Goal: Communication & Community: Answer question/provide support

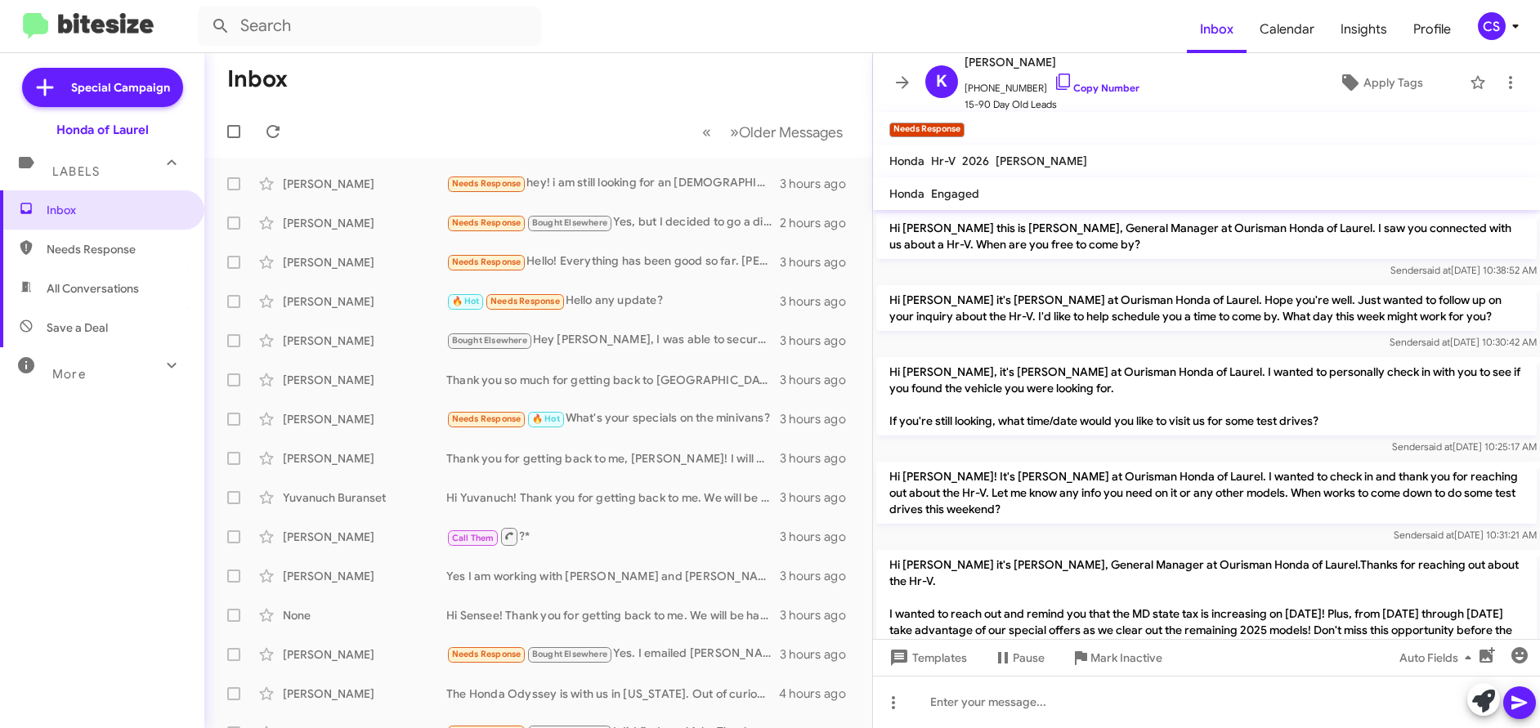
scroll to position [2288, 0]
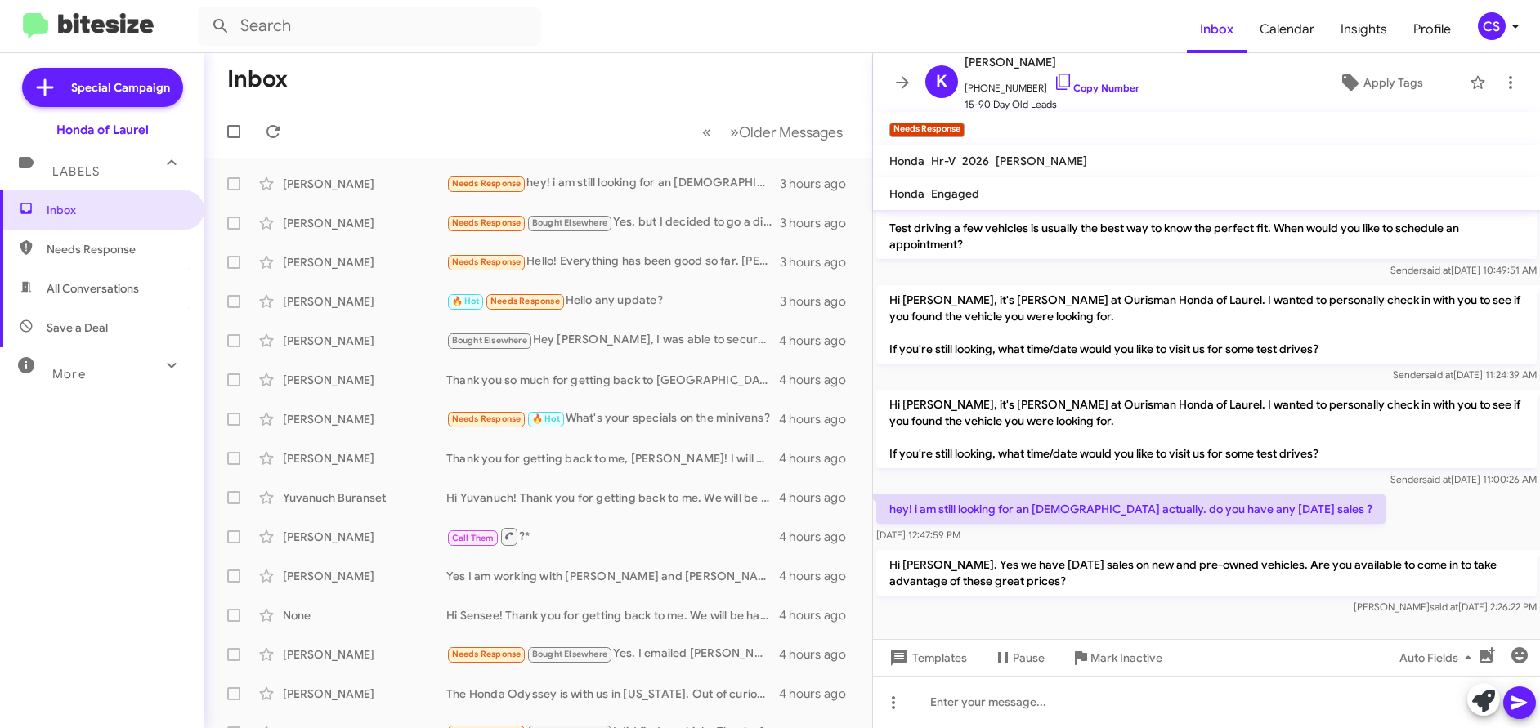
click at [104, 296] on span "All Conversations" at bounding box center [93, 288] width 92 height 16
type input "in:all-conversations"
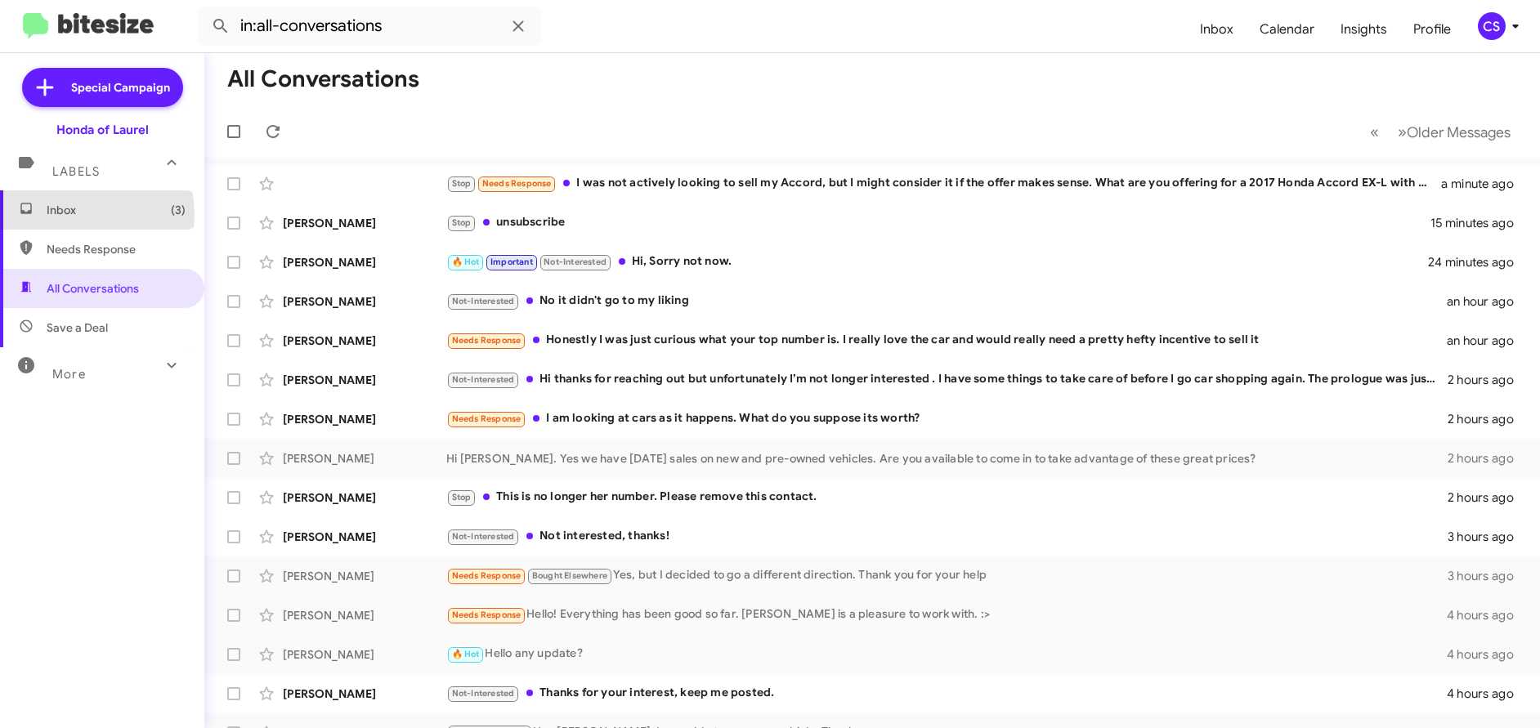
click at [67, 215] on span "Inbox (3)" at bounding box center [116, 210] width 139 height 16
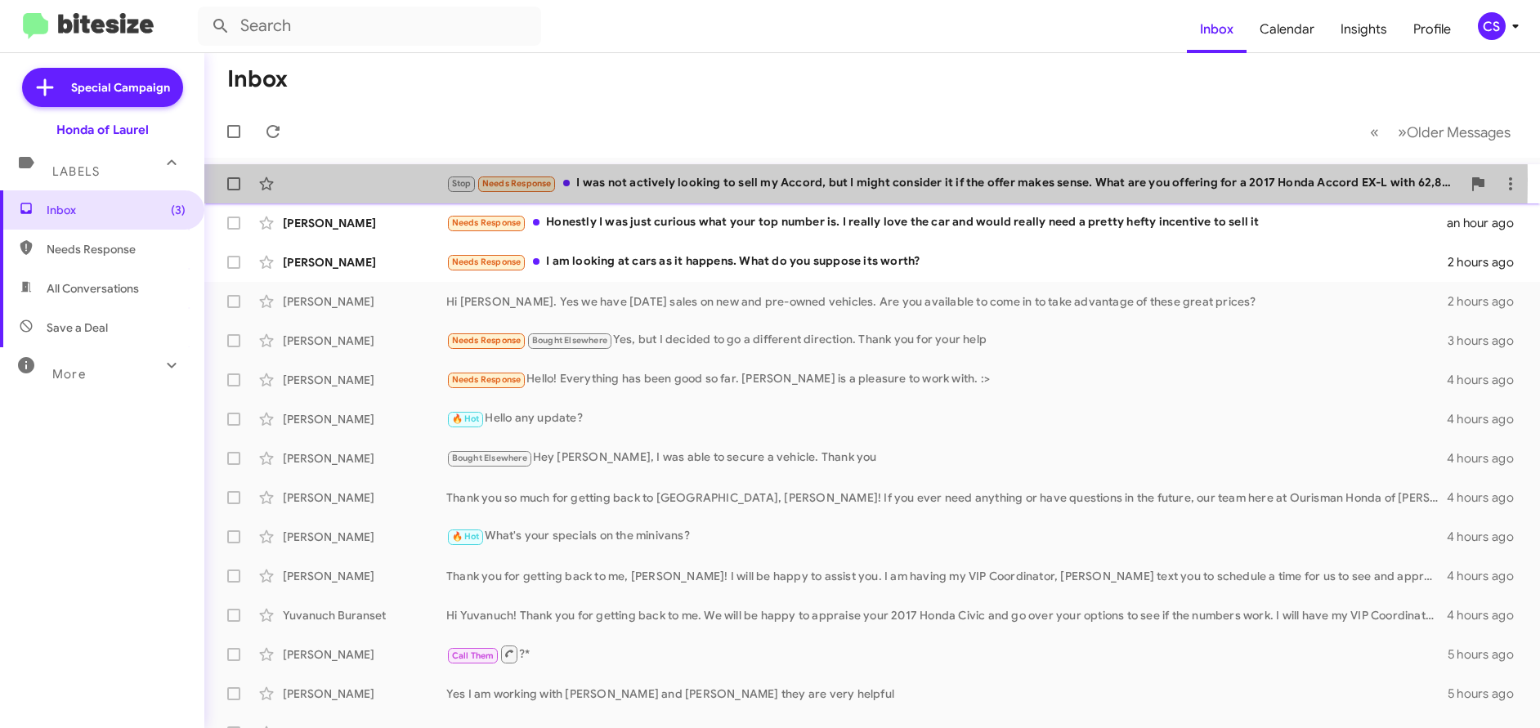
click at [628, 179] on div "Stop Needs Response I was not actively looking to sell my Accord, but I might c…" at bounding box center [953, 183] width 1015 height 19
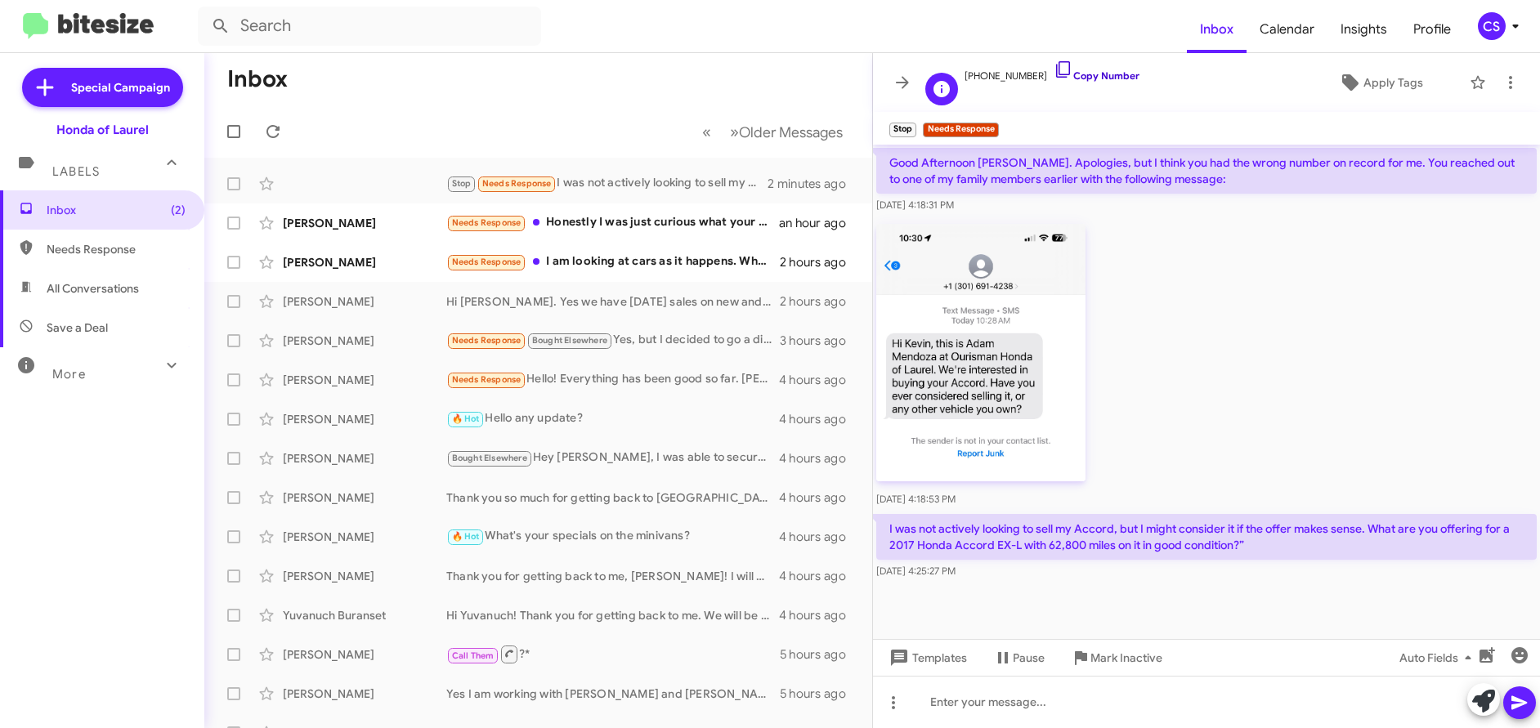
click at [1093, 75] on link "Copy Number" at bounding box center [1096, 75] width 86 height 12
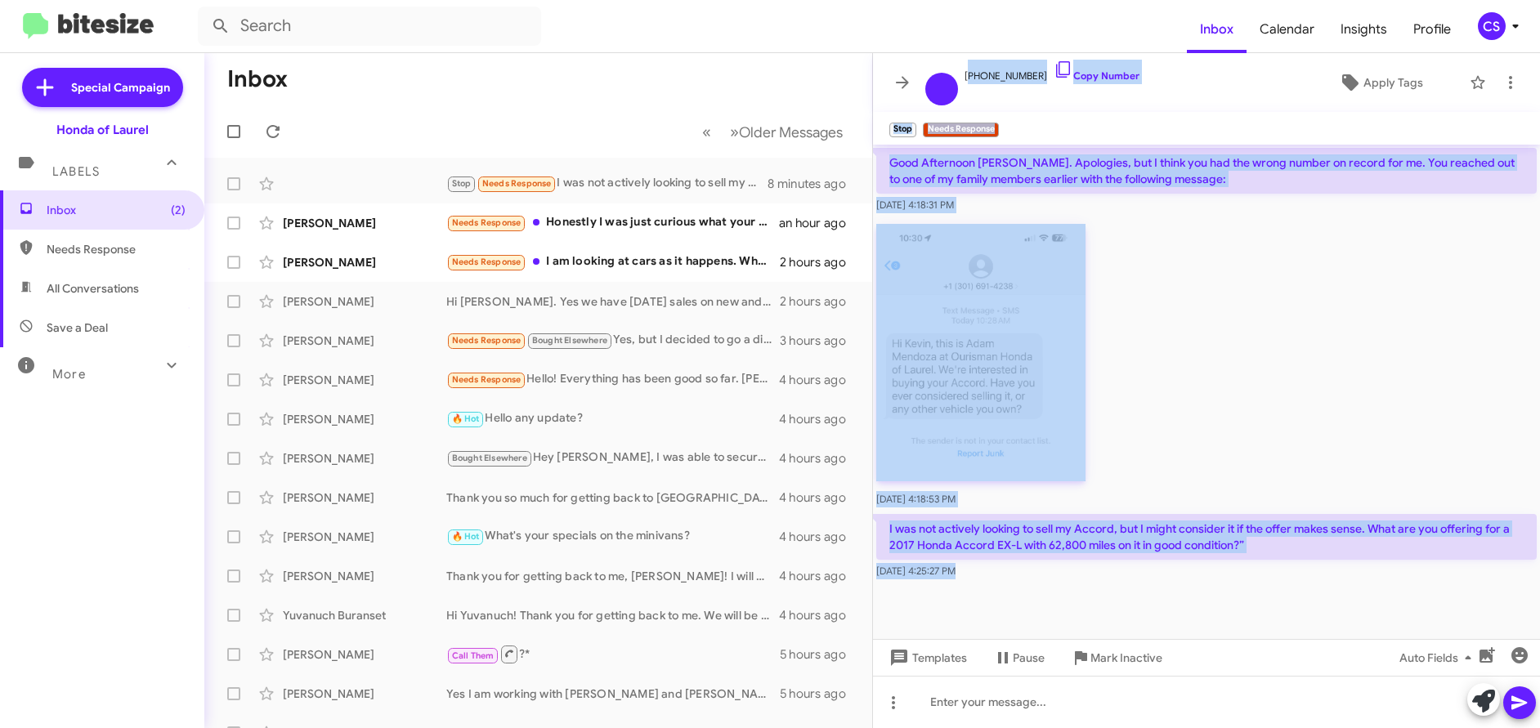
drag, startPoint x: 882, startPoint y: 60, endPoint x: 1317, endPoint y: 640, distance: 725.5
click at [1317, 640] on div "[PHONE_NUMBER] Copy Number Apply Tags Stop Needs Response × Good Afternoon [PER…" at bounding box center [1206, 390] width 667 height 675
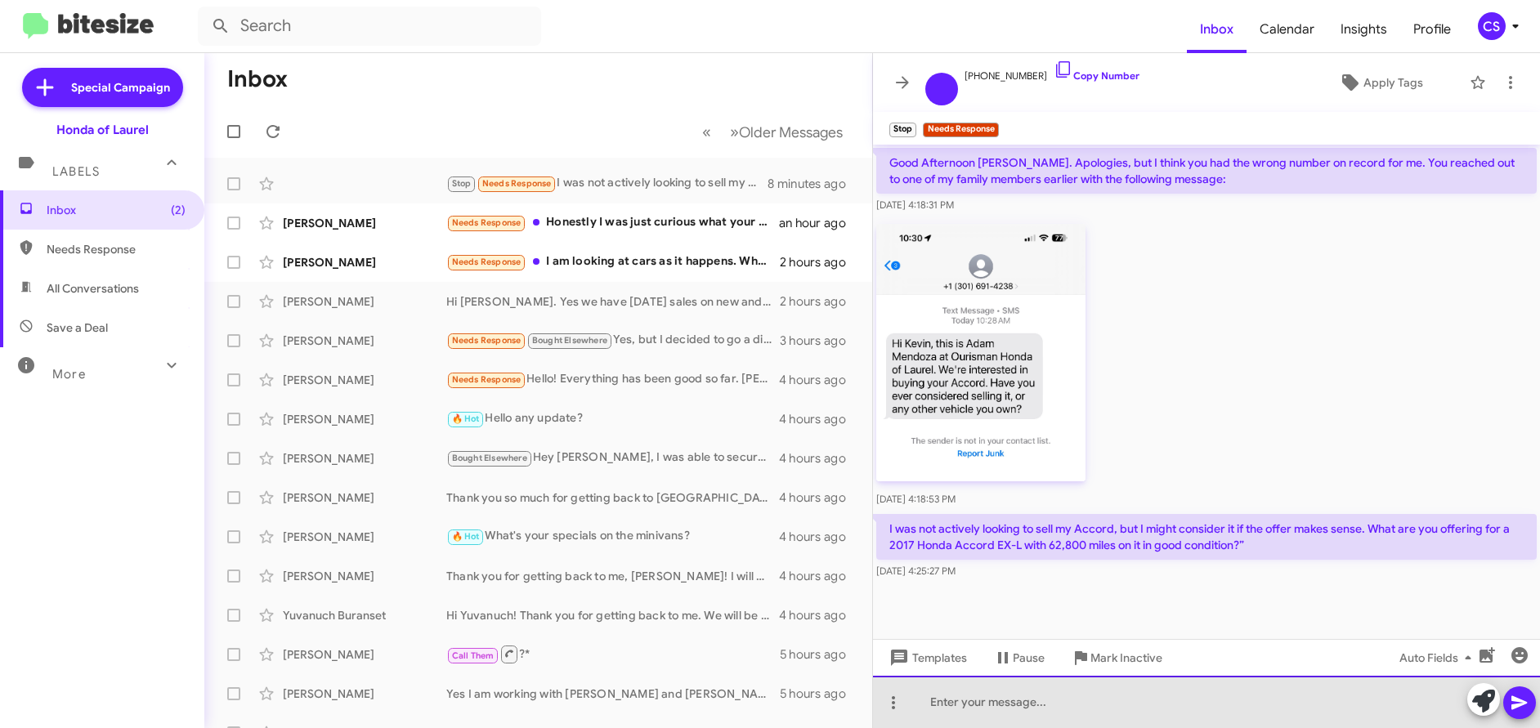
click at [944, 700] on div at bounding box center [1206, 702] width 667 height 52
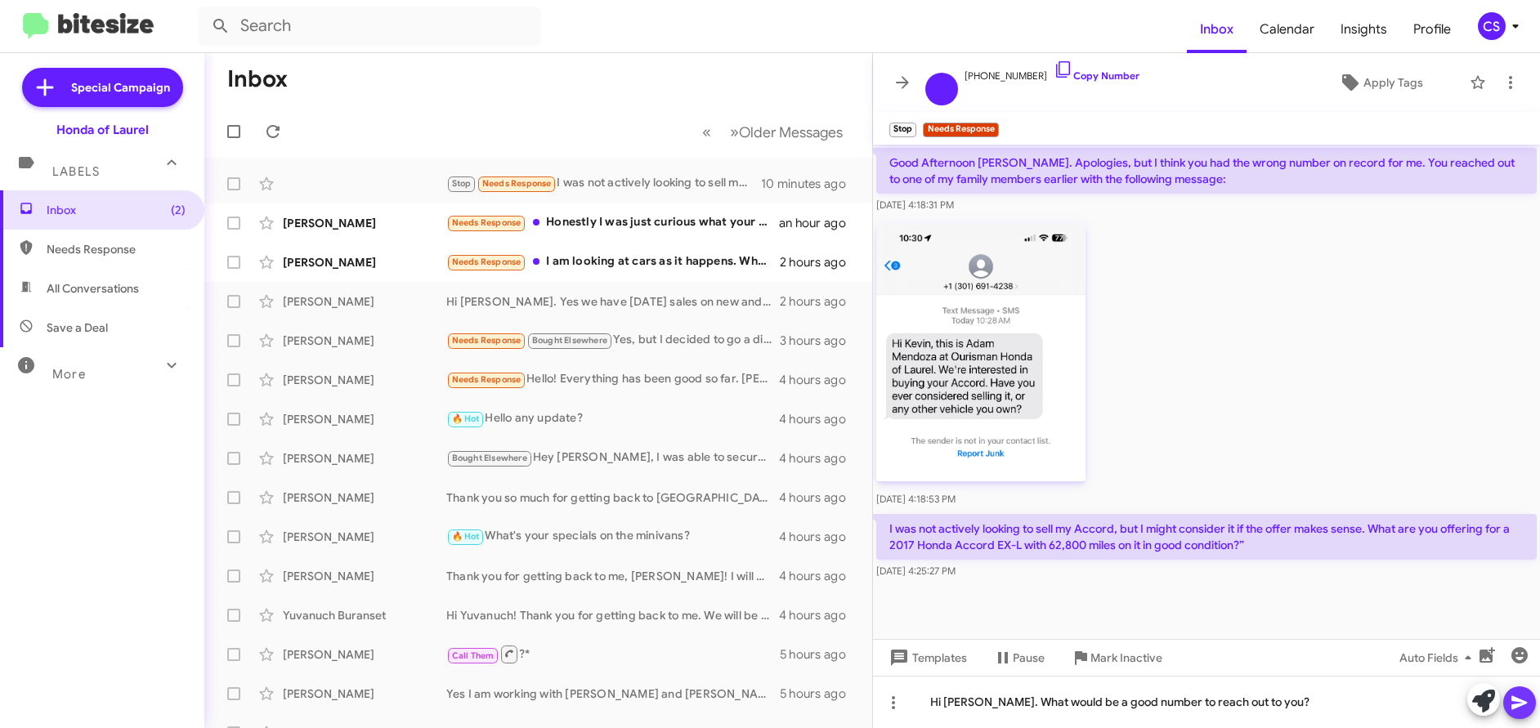
click at [1518, 704] on icon at bounding box center [1519, 703] width 16 height 14
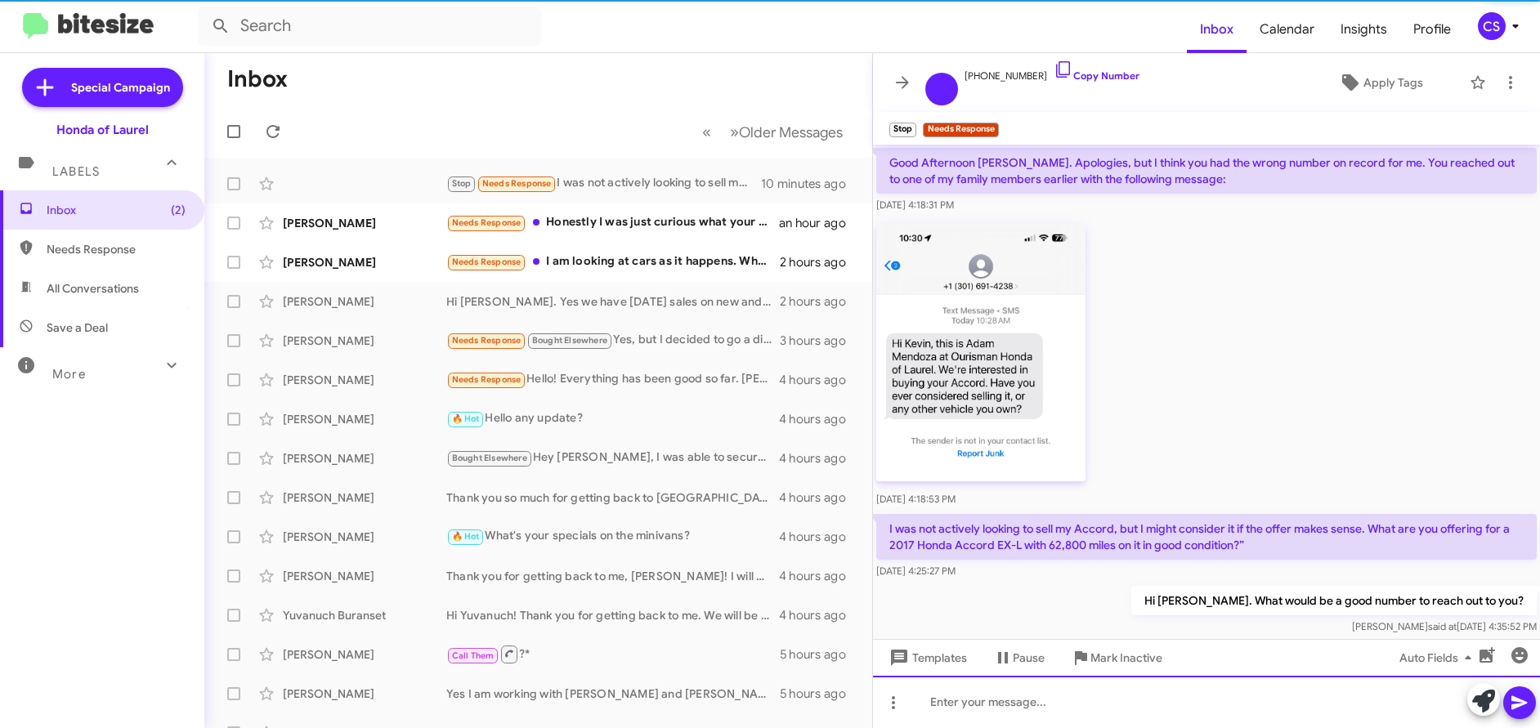
scroll to position [16, 0]
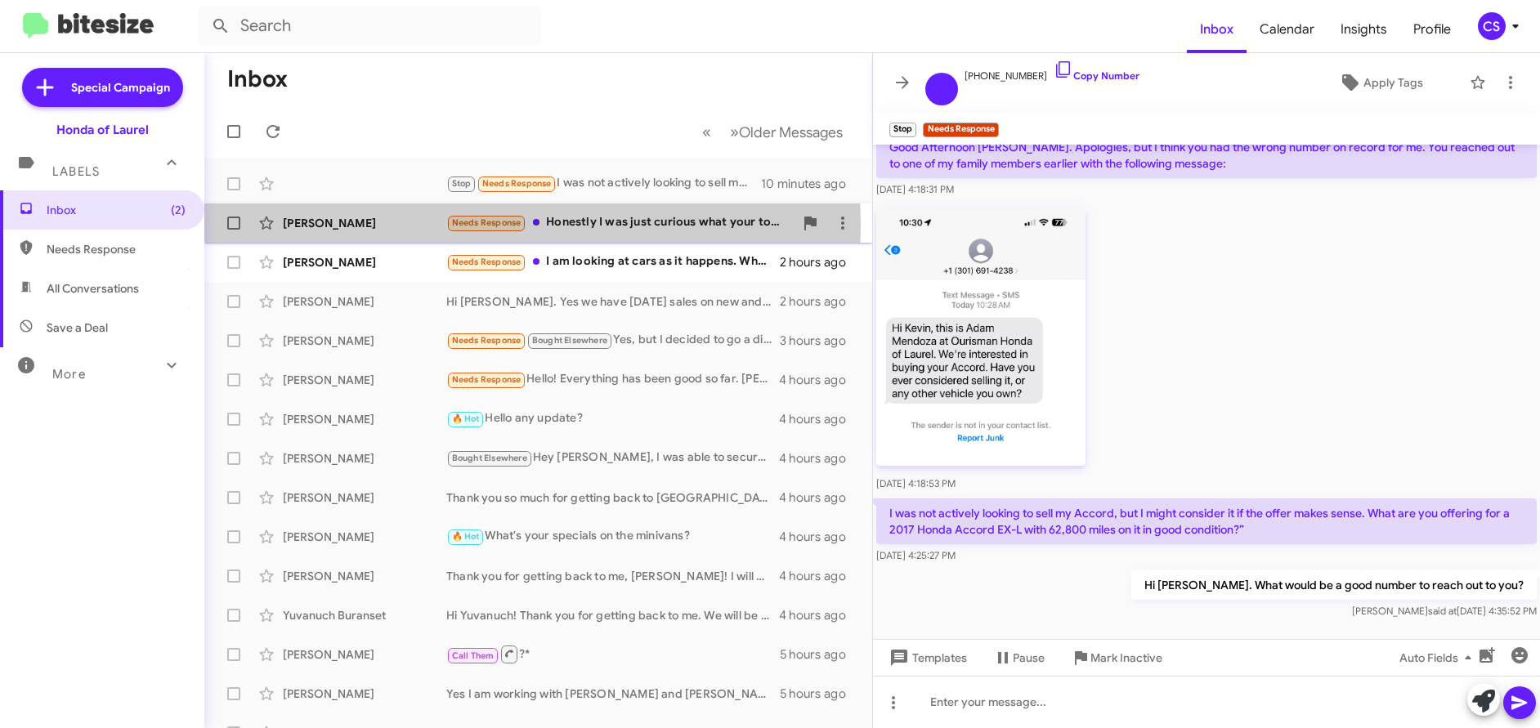
click at [337, 226] on div "[PERSON_NAME]" at bounding box center [364, 223] width 163 height 16
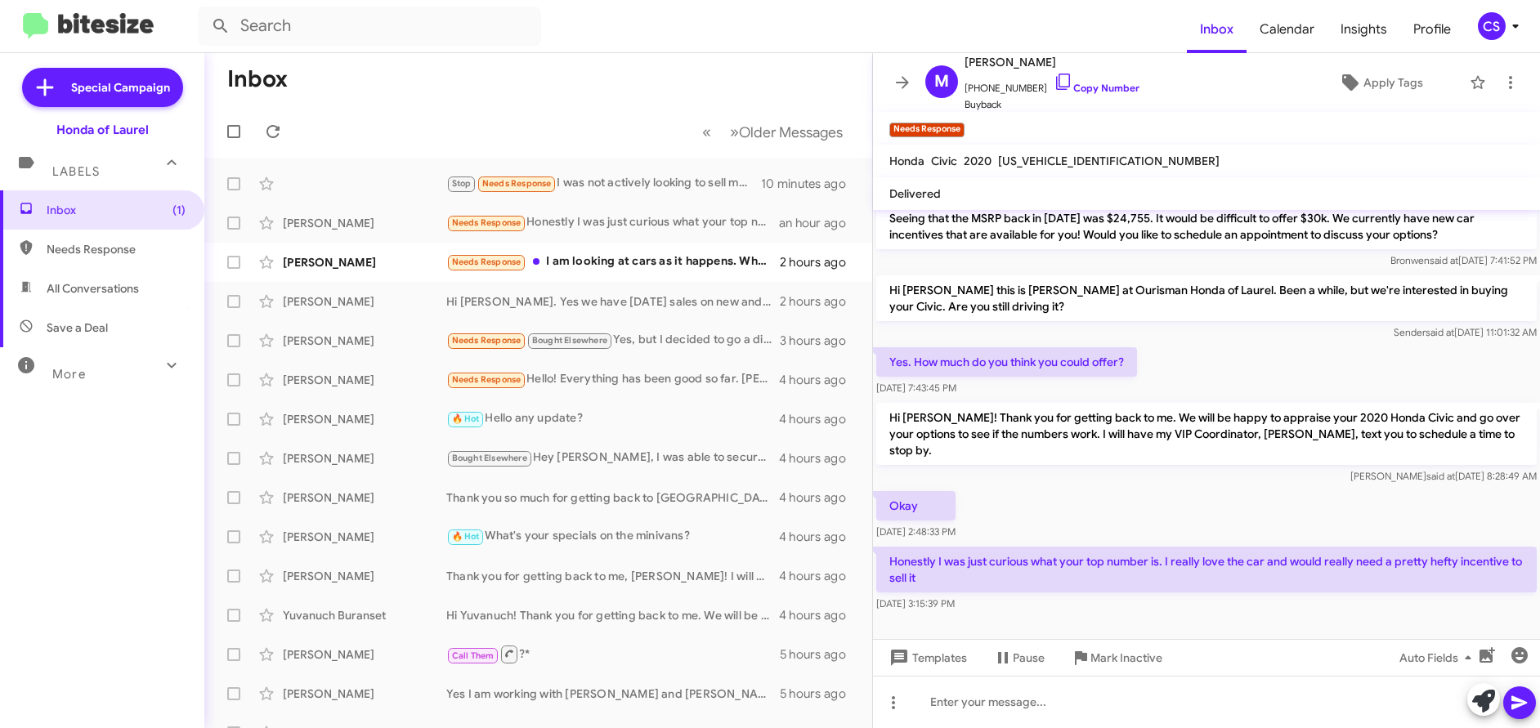
scroll to position [315, 0]
click at [1087, 89] on link "Copy Number" at bounding box center [1096, 88] width 86 height 12
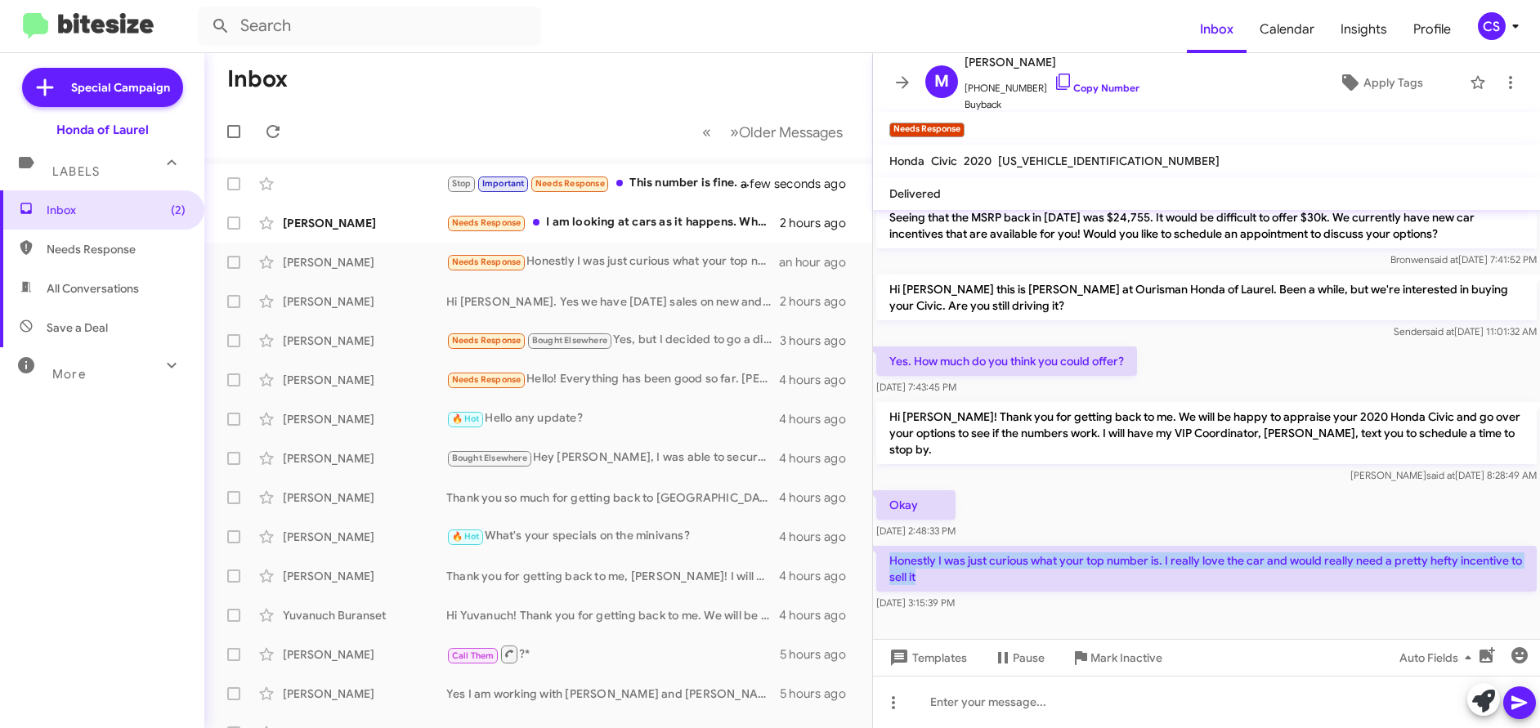
drag, startPoint x: 890, startPoint y: 546, endPoint x: 957, endPoint y: 560, distance: 68.4
click at [957, 560] on p "Honestly I was just curious what your top number is. I really love the car and …" at bounding box center [1206, 569] width 660 height 46
copy p "Honestly I was just curious what your top number is. I really love the car and …"
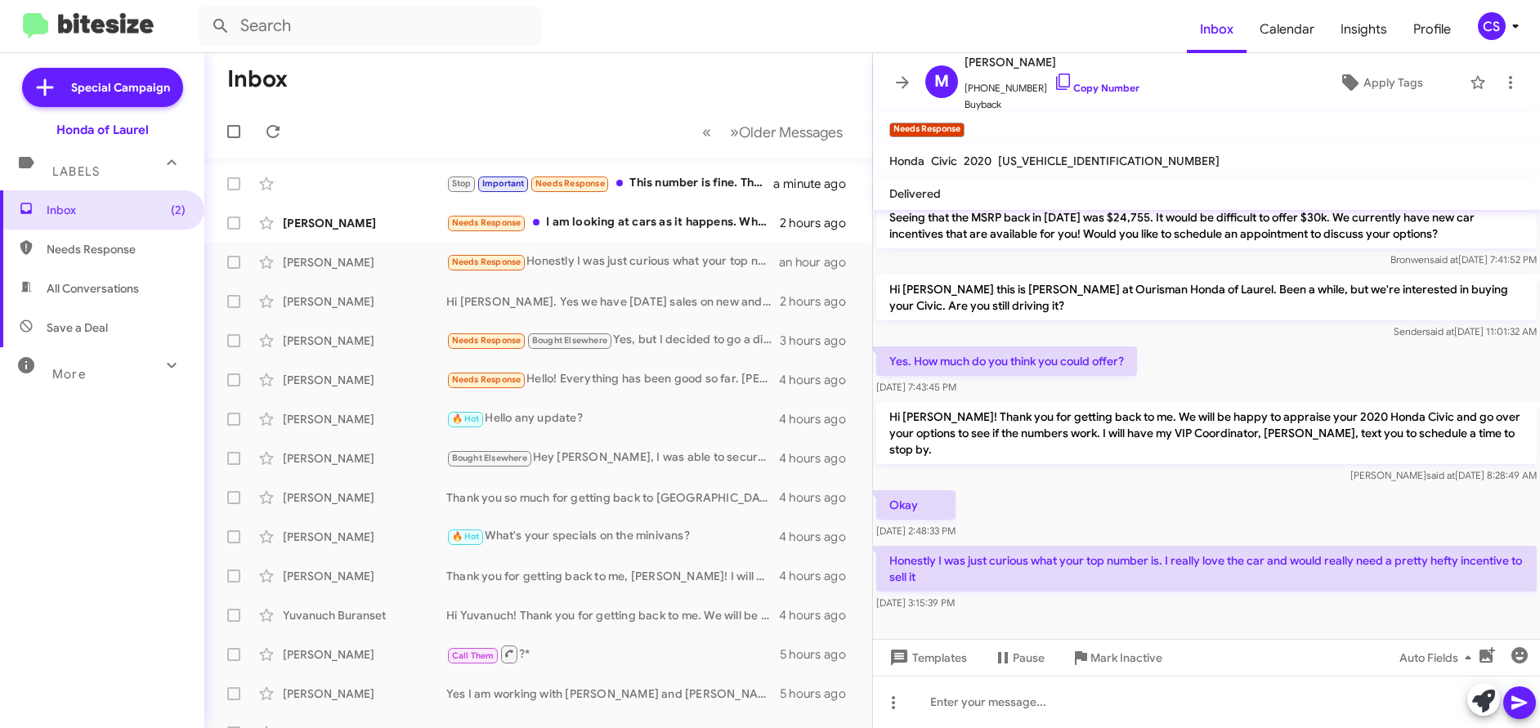
click at [1163, 615] on div at bounding box center [1206, 635] width 667 height 41
drag, startPoint x: 890, startPoint y: 493, endPoint x: 1007, endPoint y: 593, distance: 154.1
click at [1007, 593] on div "Hi [PERSON_NAME] this is [PERSON_NAME], General Manager at Ourisman Honda of La…" at bounding box center [1206, 254] width 667 height 719
copy div "Okay [DATE] 2:48:33 PM Honestly I was just curious what your top number is. I r…"
click at [1123, 615] on div at bounding box center [1206, 635] width 667 height 41
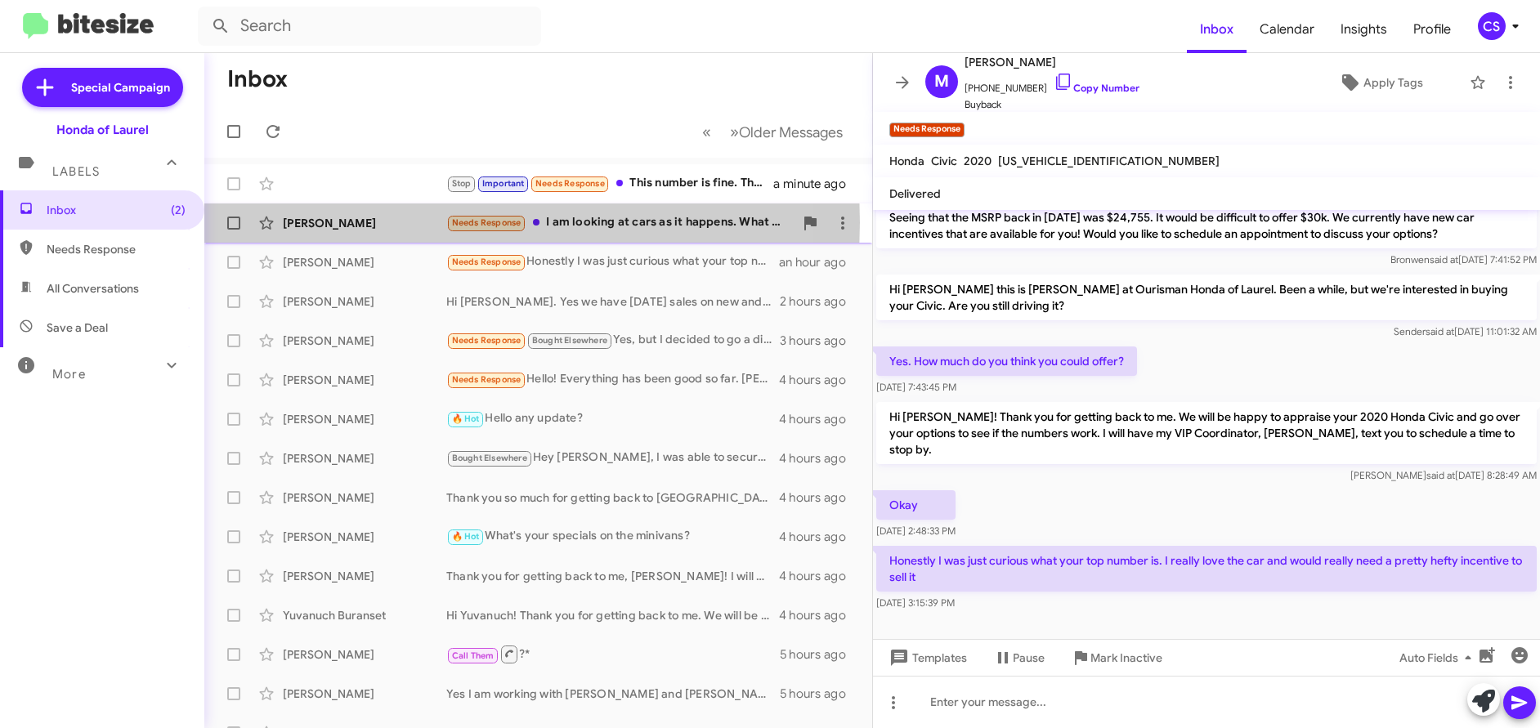
click at [317, 222] on div "[PERSON_NAME]" at bounding box center [364, 223] width 163 height 16
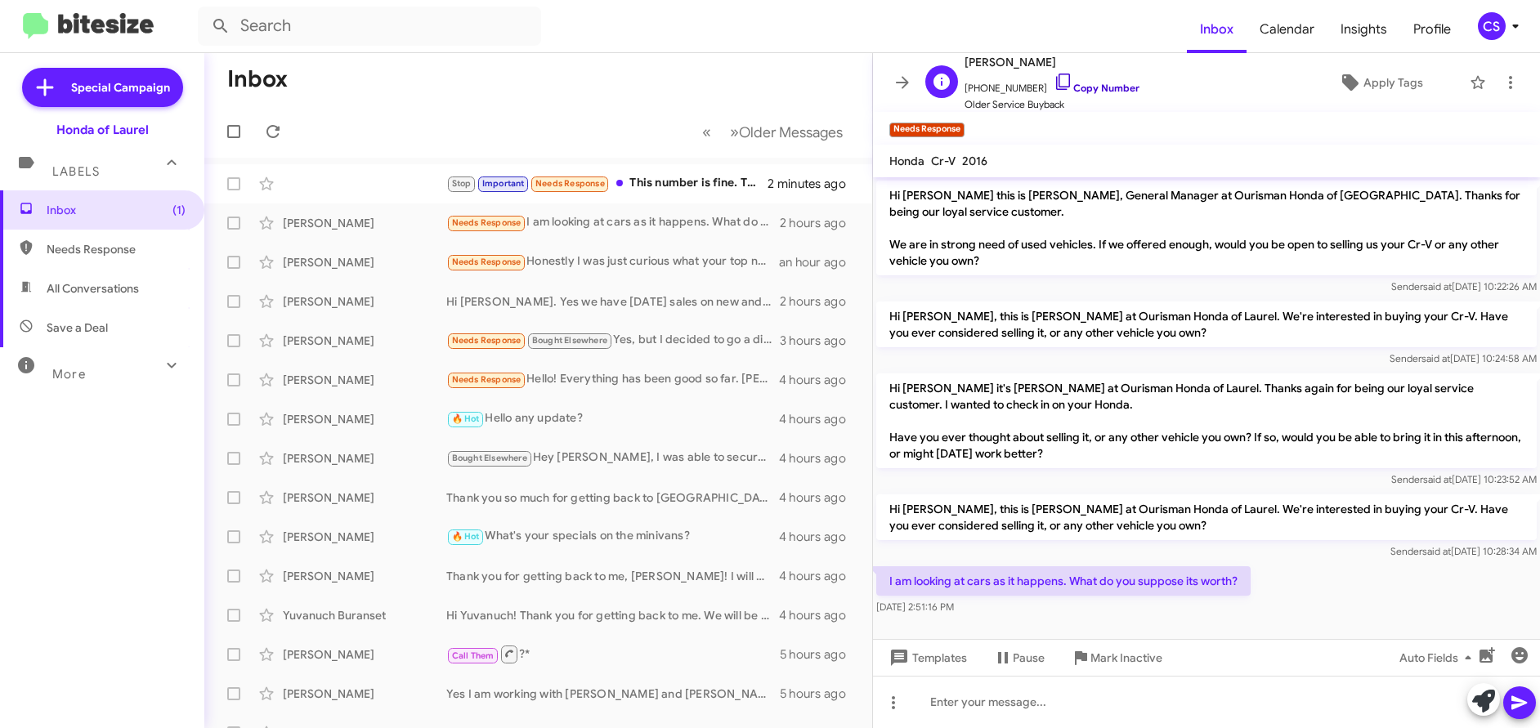
click at [1101, 90] on link "Copy Number" at bounding box center [1096, 88] width 86 height 12
click at [1099, 92] on link "Copy Number" at bounding box center [1096, 88] width 86 height 12
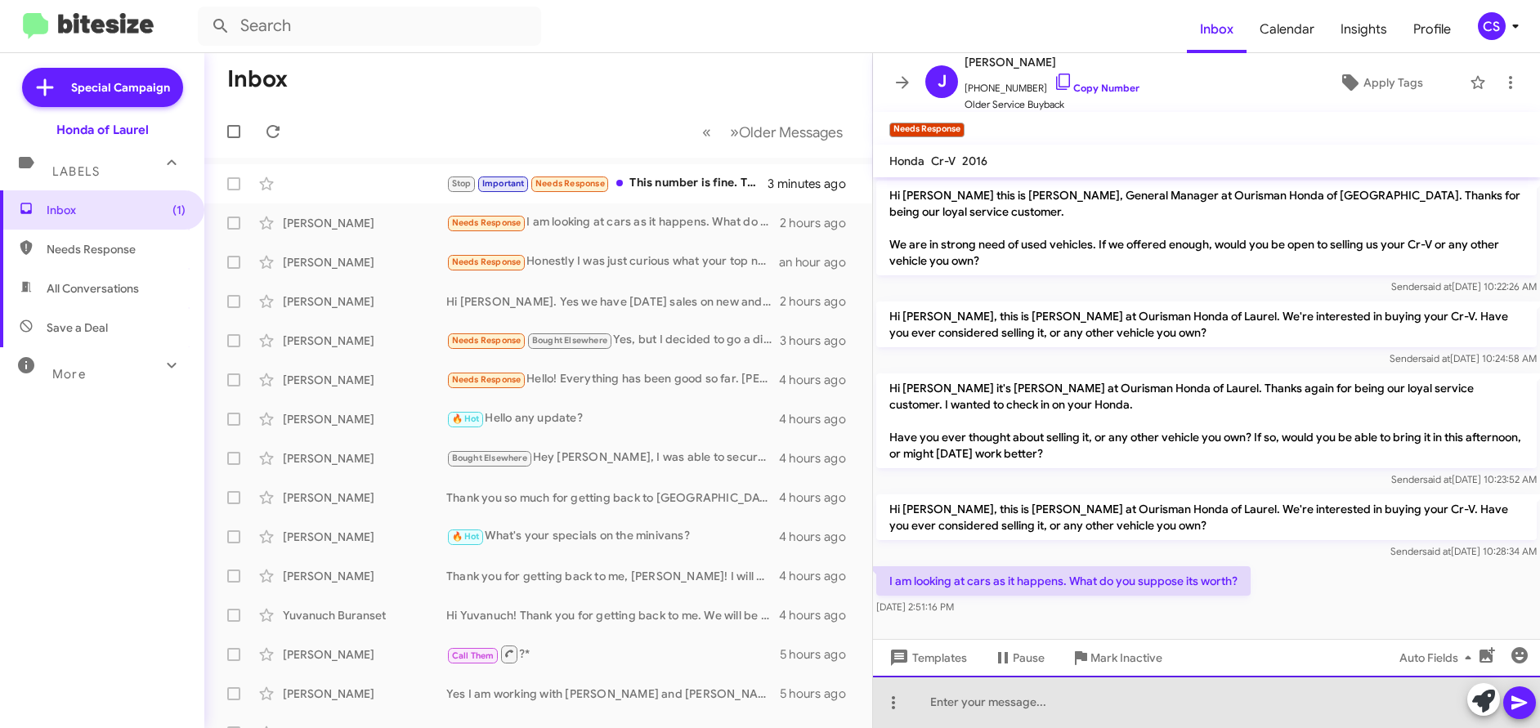
click at [950, 705] on div at bounding box center [1206, 702] width 667 height 52
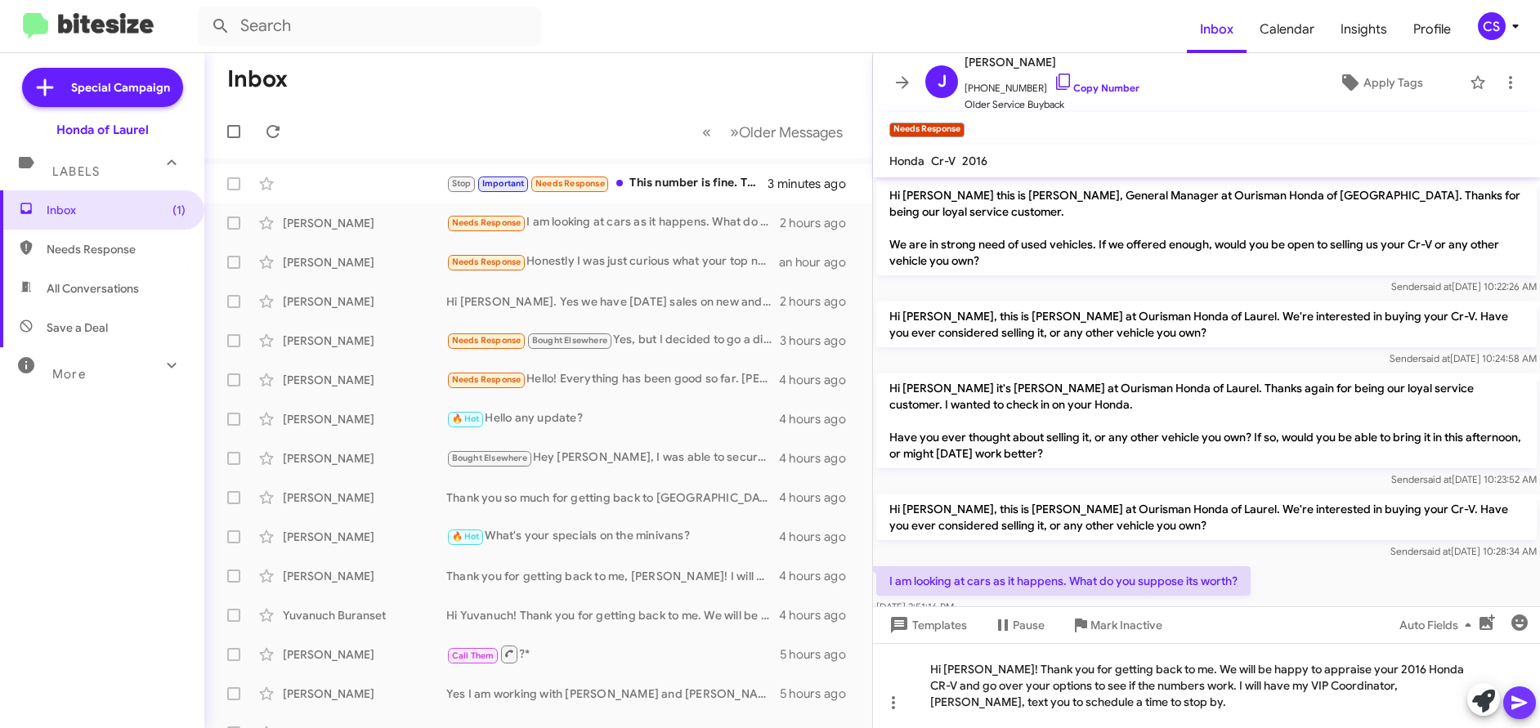
click at [1516, 706] on icon at bounding box center [1519, 703] width 16 height 14
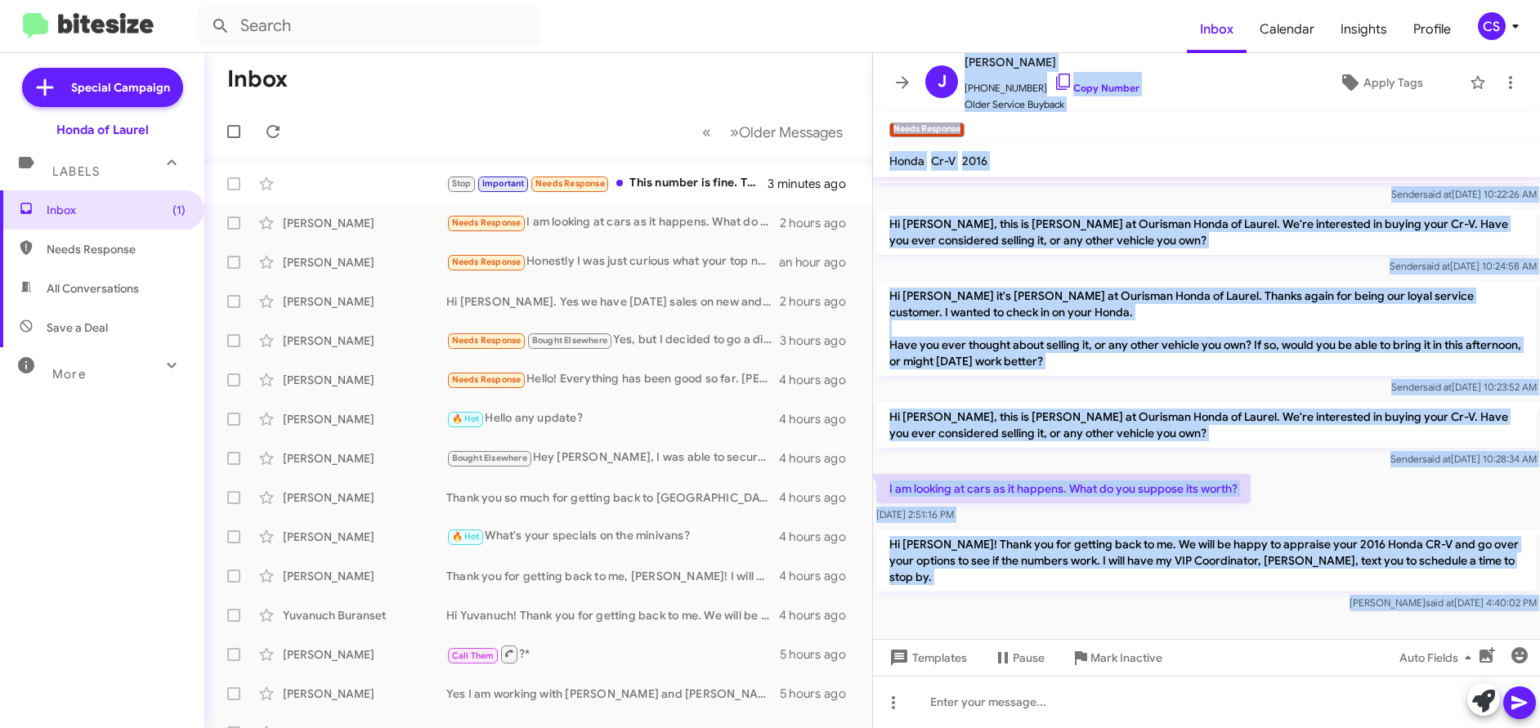
scroll to position [1, 0]
drag, startPoint x: 889, startPoint y: 58, endPoint x: 1267, endPoint y: 677, distance: 725.8
click at [1267, 677] on div "J [PERSON_NAME] [PHONE_NUMBER] Copy Number Older Service Buyback Apply Tags Nee…" at bounding box center [1206, 390] width 667 height 675
click at [1231, 125] on mat-toolbar "Needs Response ×" at bounding box center [1206, 128] width 667 height 33
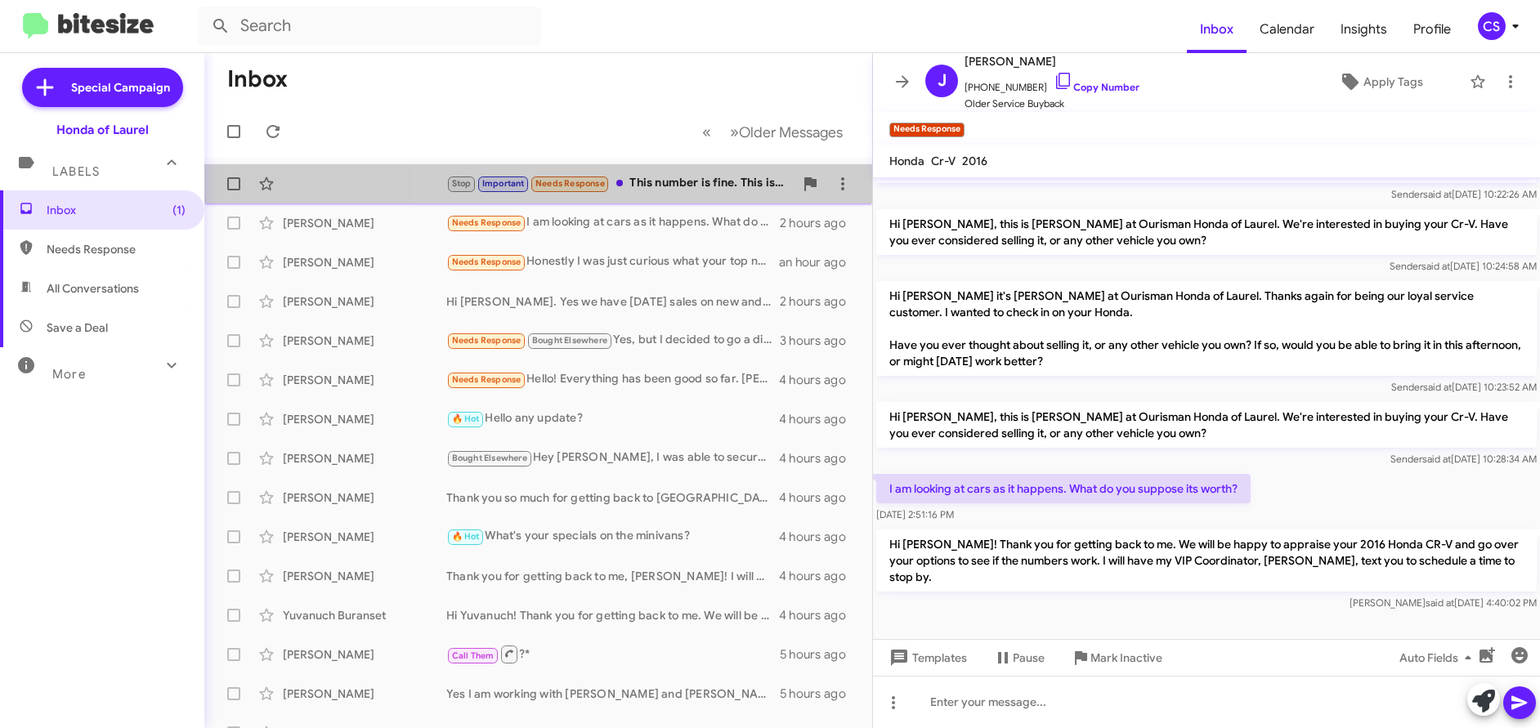
click at [650, 183] on div "Stop Important Needs Response This number is fine. This is my cell ([PHONE_NUMB…" at bounding box center [619, 183] width 347 height 19
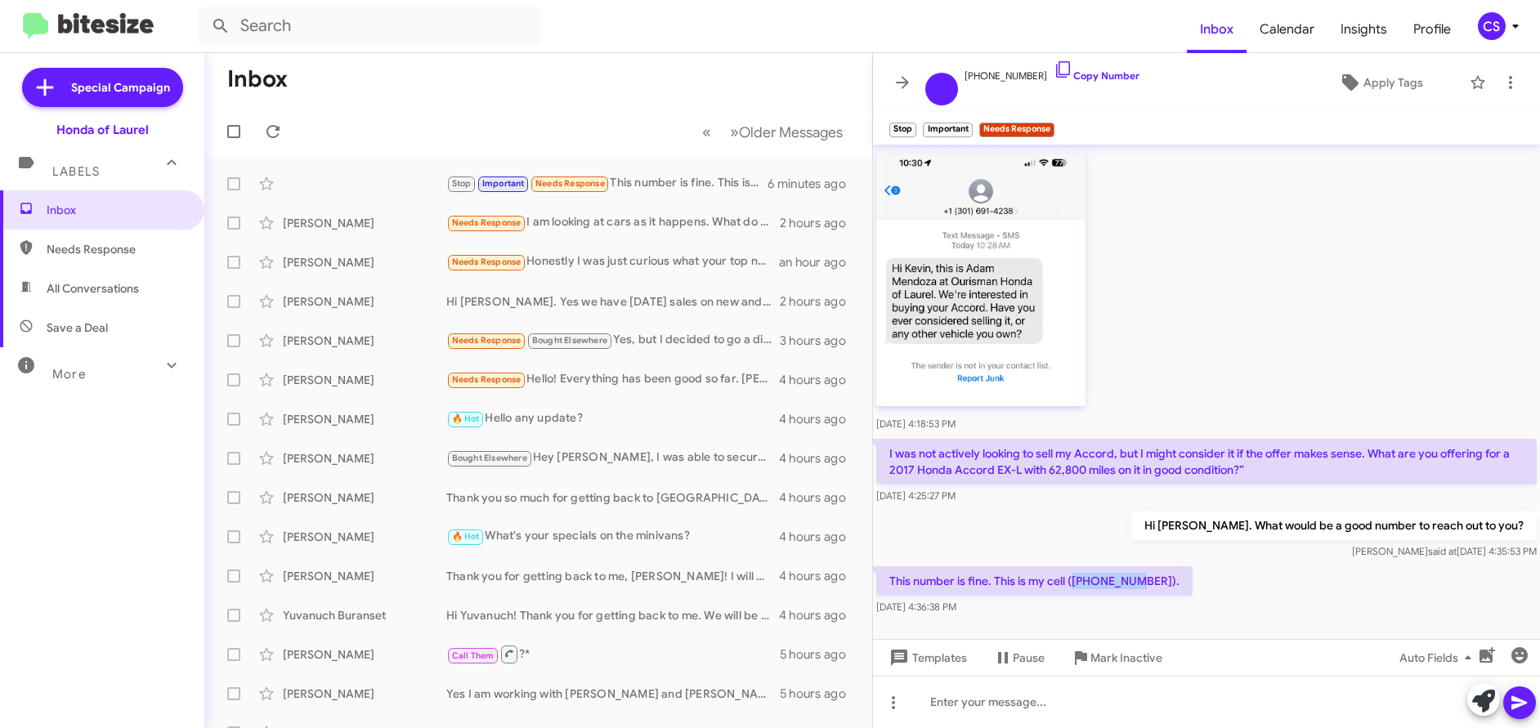
drag, startPoint x: 1073, startPoint y: 579, endPoint x: 1136, endPoint y: 583, distance: 63.1
click at [1136, 583] on p "This number is fine. This is my cell ([PHONE_NUMBER])." at bounding box center [1034, 580] width 316 height 29
copy p "4434528338"
click at [1251, 610] on div "This number is fine. This is my cell ([PHONE_NUMBER]). [DATE] 4:36:38 PM" at bounding box center [1206, 591] width 667 height 56
drag, startPoint x: 898, startPoint y: 467, endPoint x: 1030, endPoint y: 472, distance: 131.7
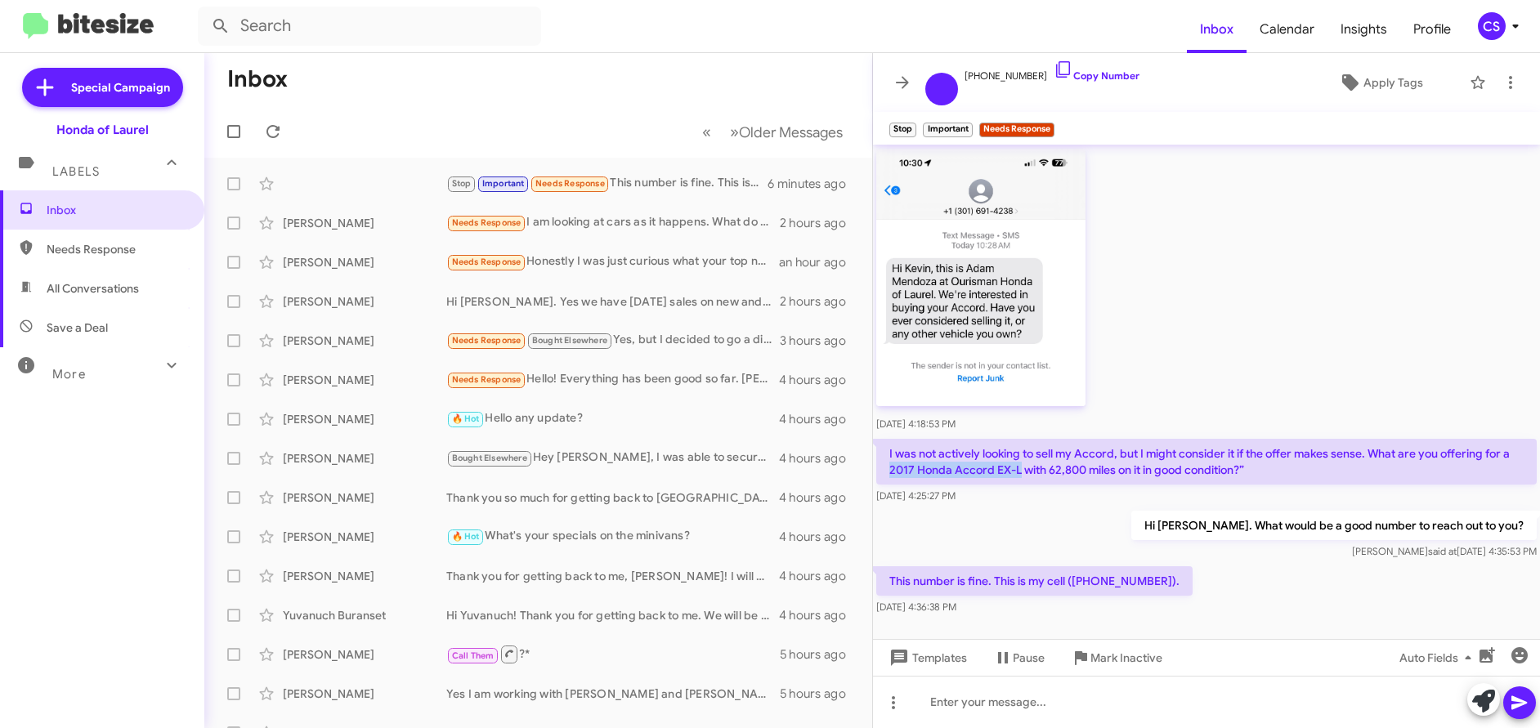
click at [1030, 472] on p "I was not actively looking to sell my Accord, but I might consider it if the of…" at bounding box center [1206, 462] width 660 height 46
copy p "2017 Honda Accord EX-L"
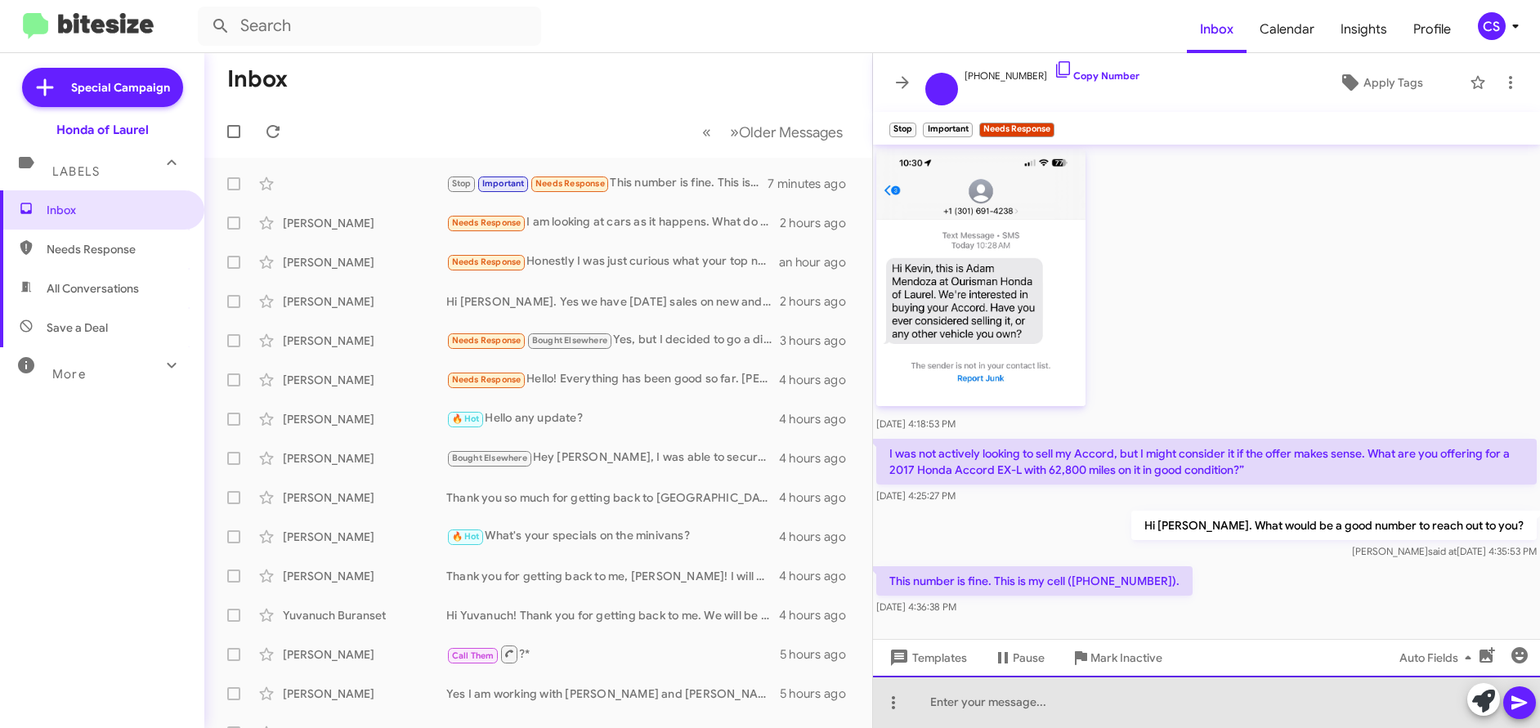
click at [944, 704] on div at bounding box center [1206, 702] width 667 height 52
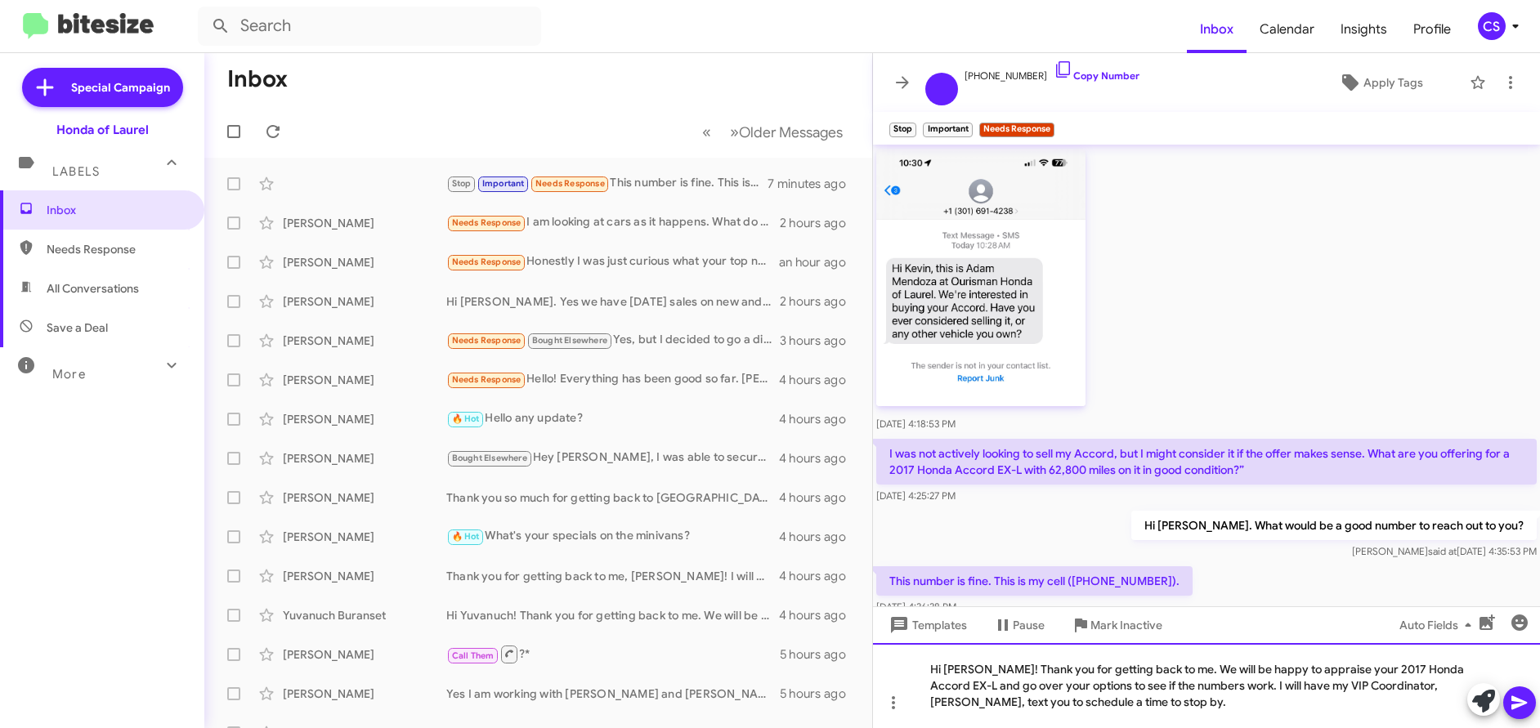
scroll to position [108, 0]
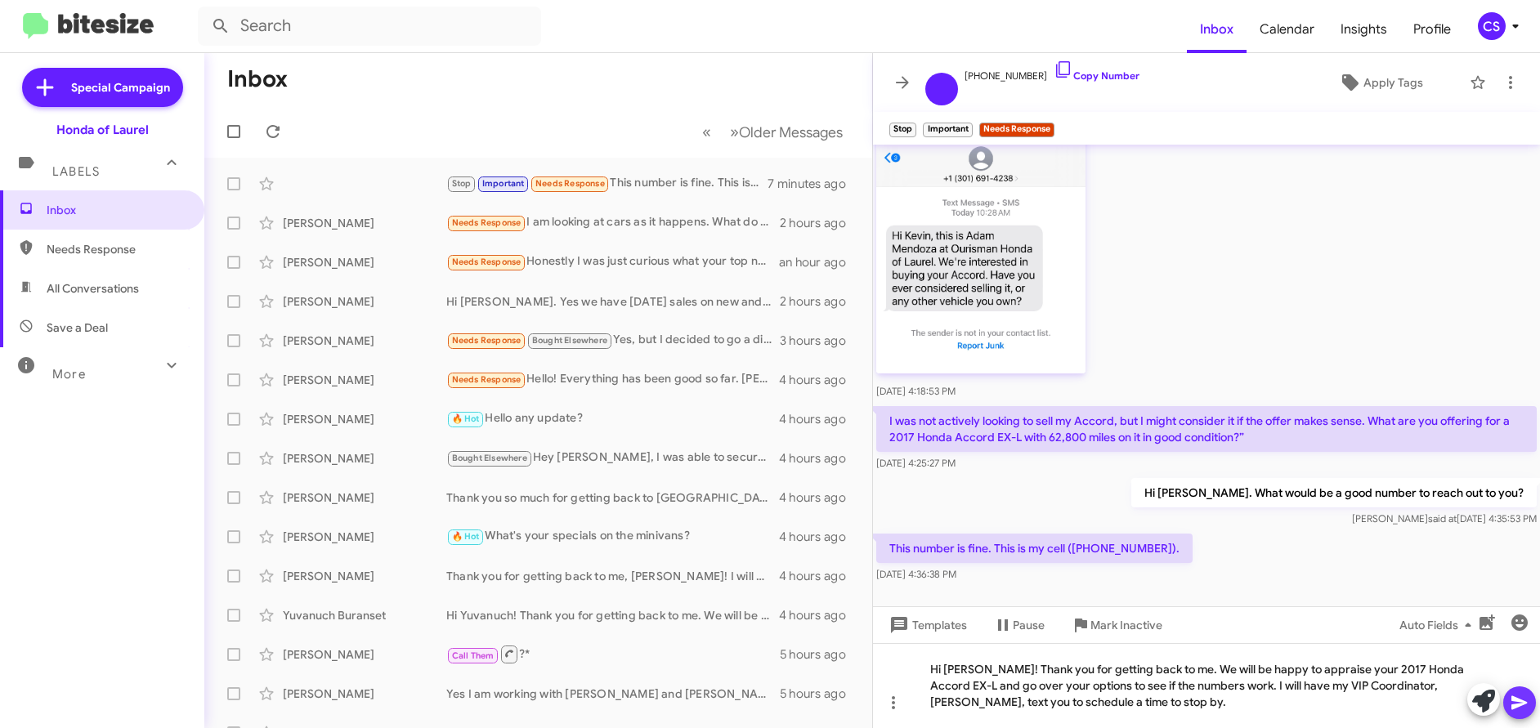
click at [1518, 706] on icon at bounding box center [1519, 703] width 16 height 14
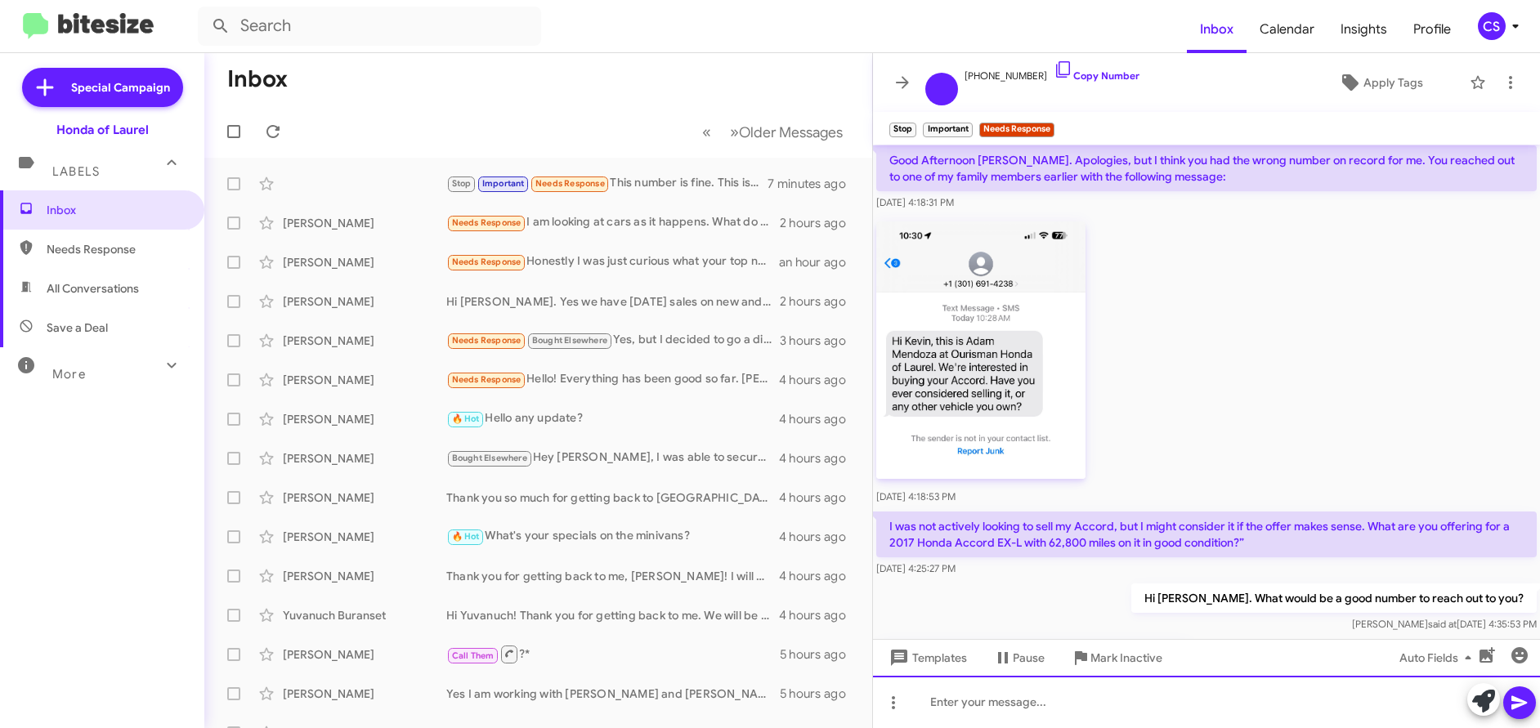
scroll to position [0, 0]
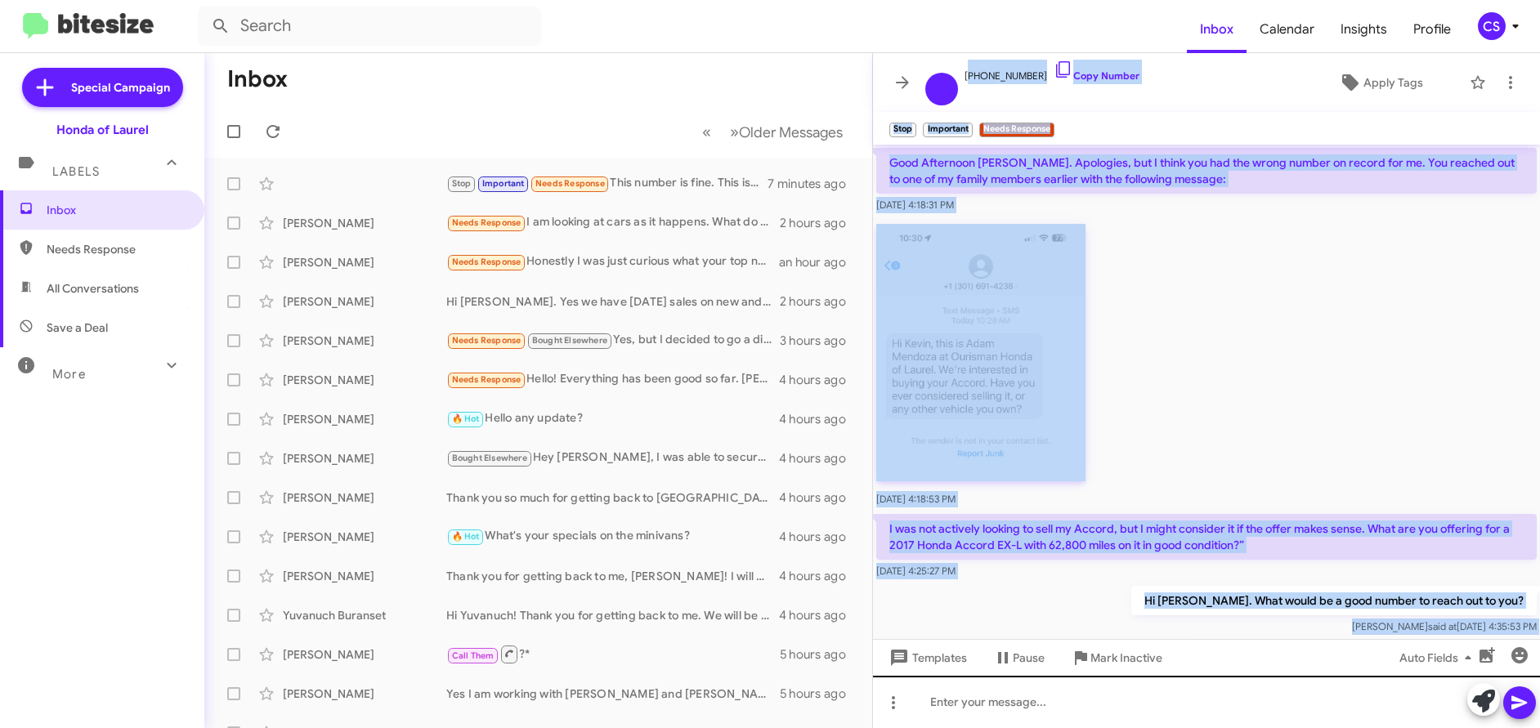
drag, startPoint x: 899, startPoint y: 60, endPoint x: 1360, endPoint y: 692, distance: 781.9
click at [1360, 692] on div "[PHONE_NUMBER] Copy Number Apply Tags Stop Important × Needs Response × Good Af…" at bounding box center [1206, 390] width 667 height 675
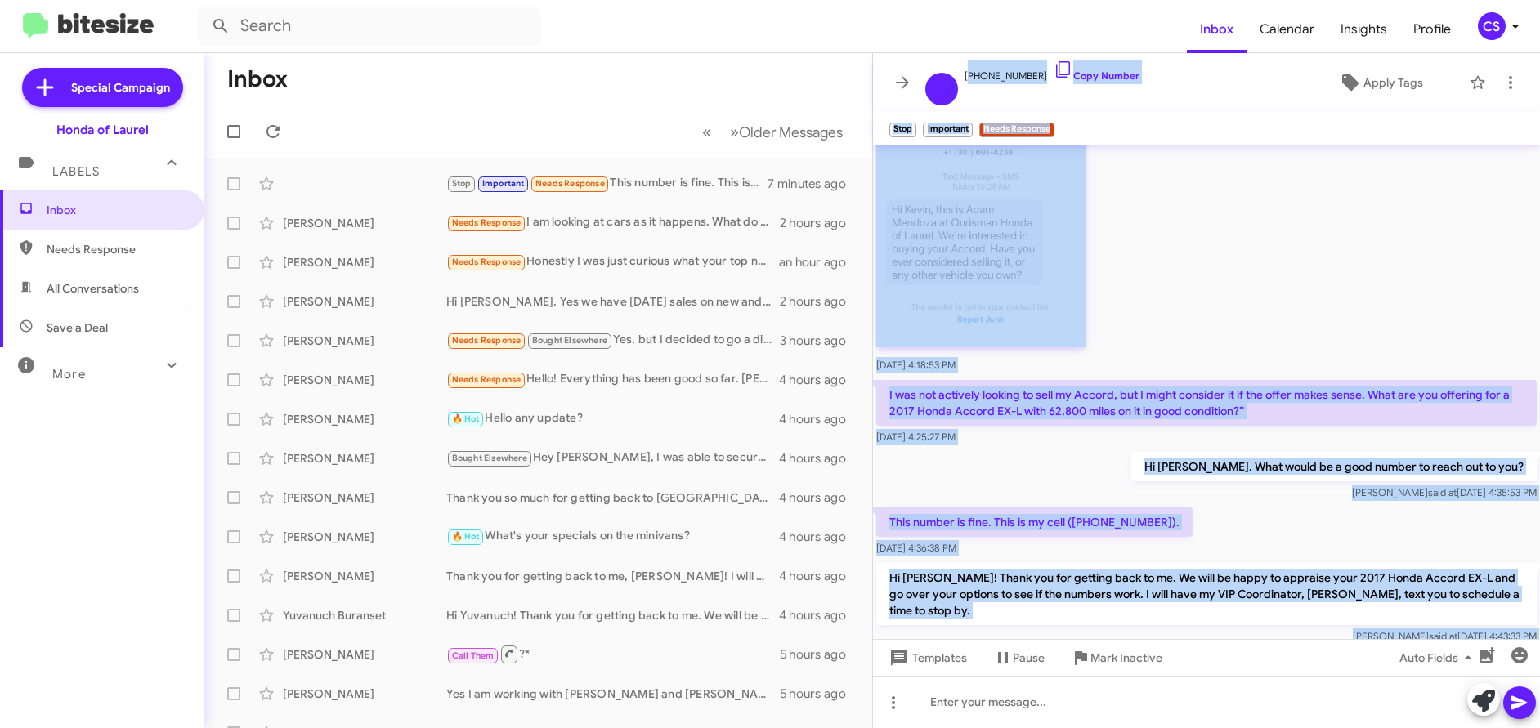
scroll to position [168, 0]
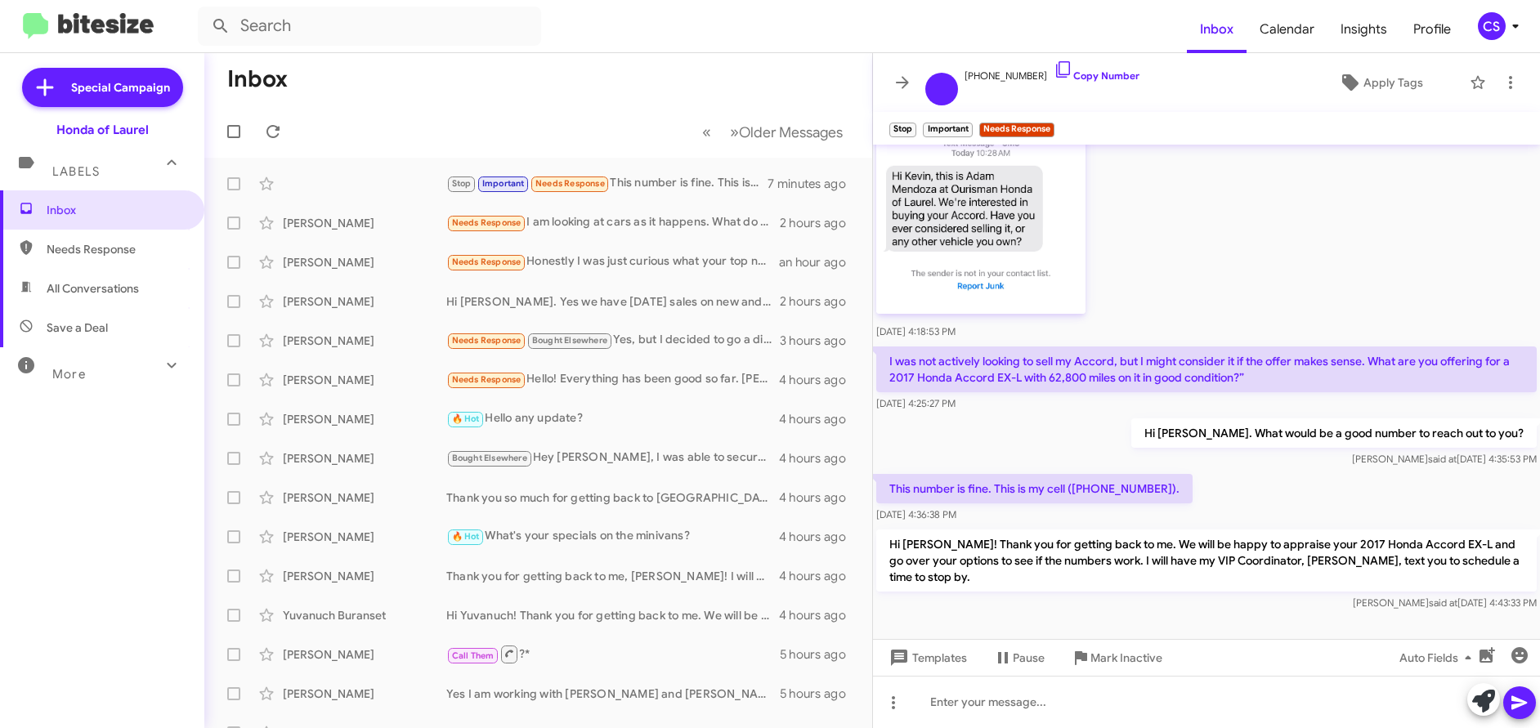
click at [1062, 10] on form at bounding box center [692, 26] width 989 height 39
click at [87, 293] on span "All Conversations" at bounding box center [93, 288] width 92 height 16
type input "in:all-conversations"
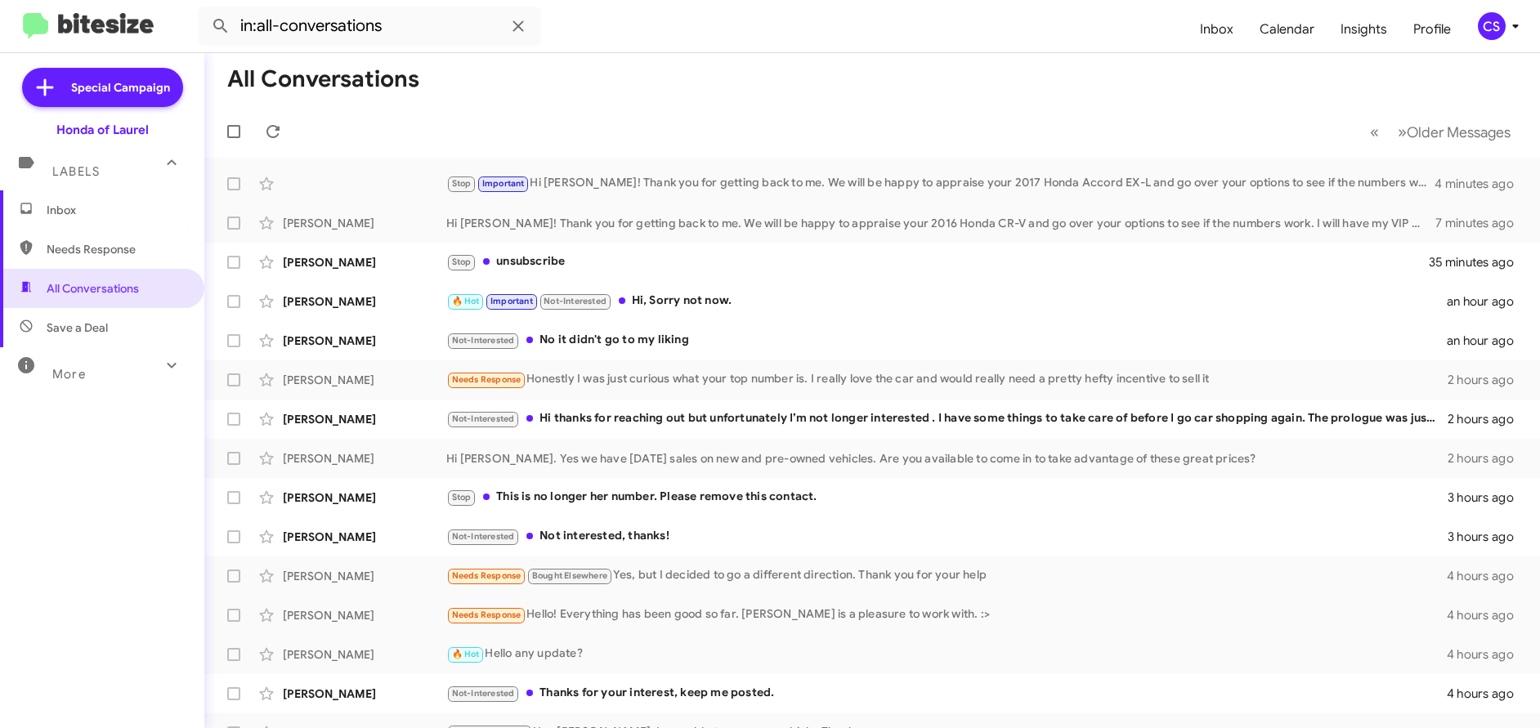
click at [65, 209] on span "Inbox" at bounding box center [116, 210] width 139 height 16
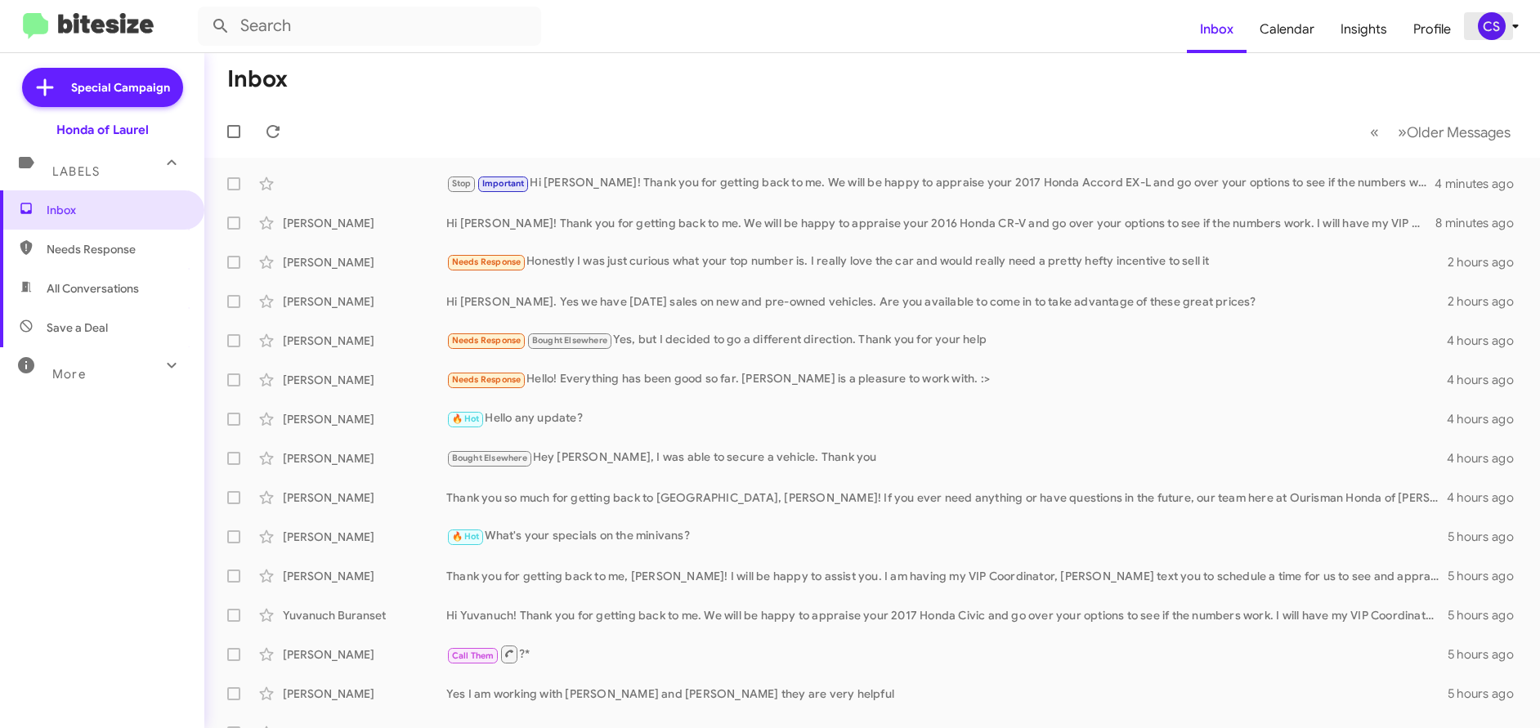
click at [1513, 23] on icon at bounding box center [1515, 26] width 20 height 20
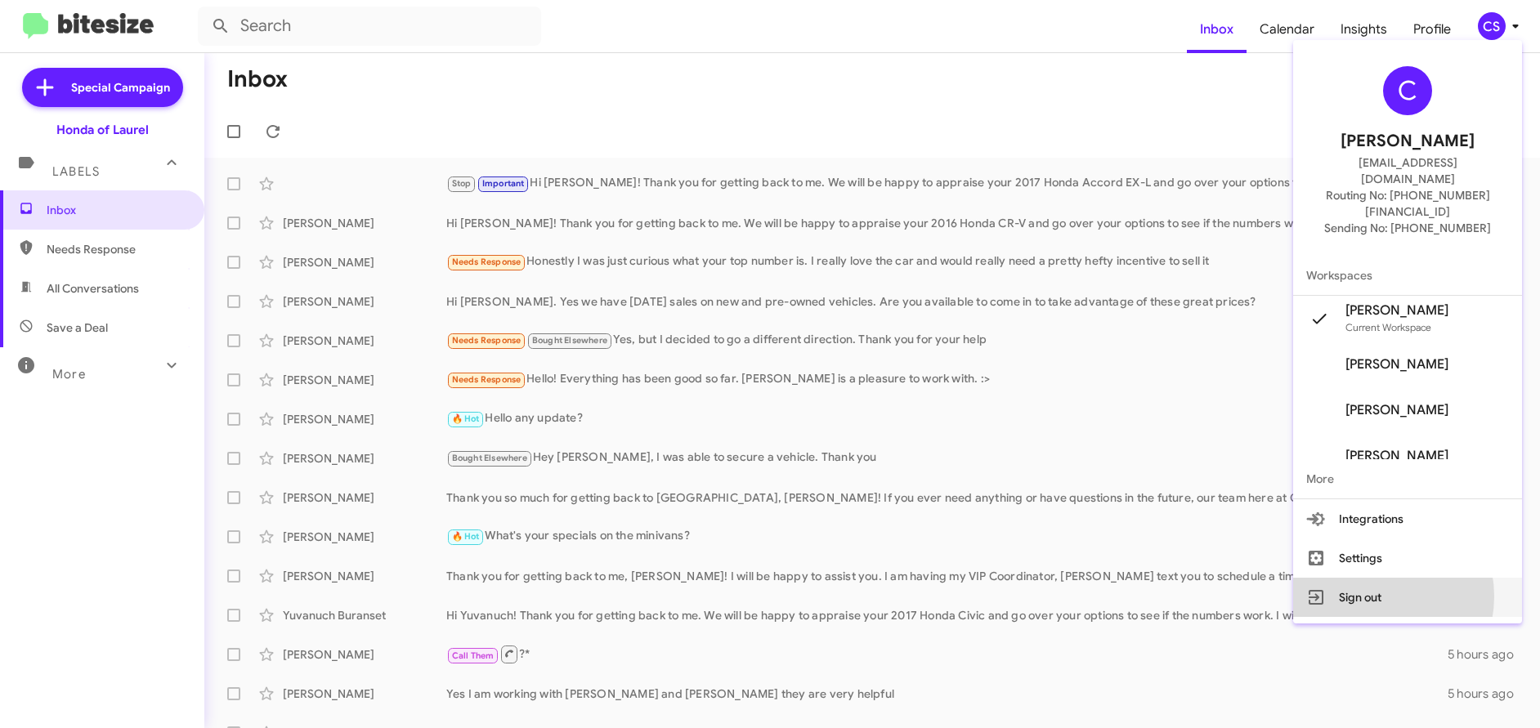
click at [1395, 578] on button "Sign out" at bounding box center [1407, 597] width 229 height 39
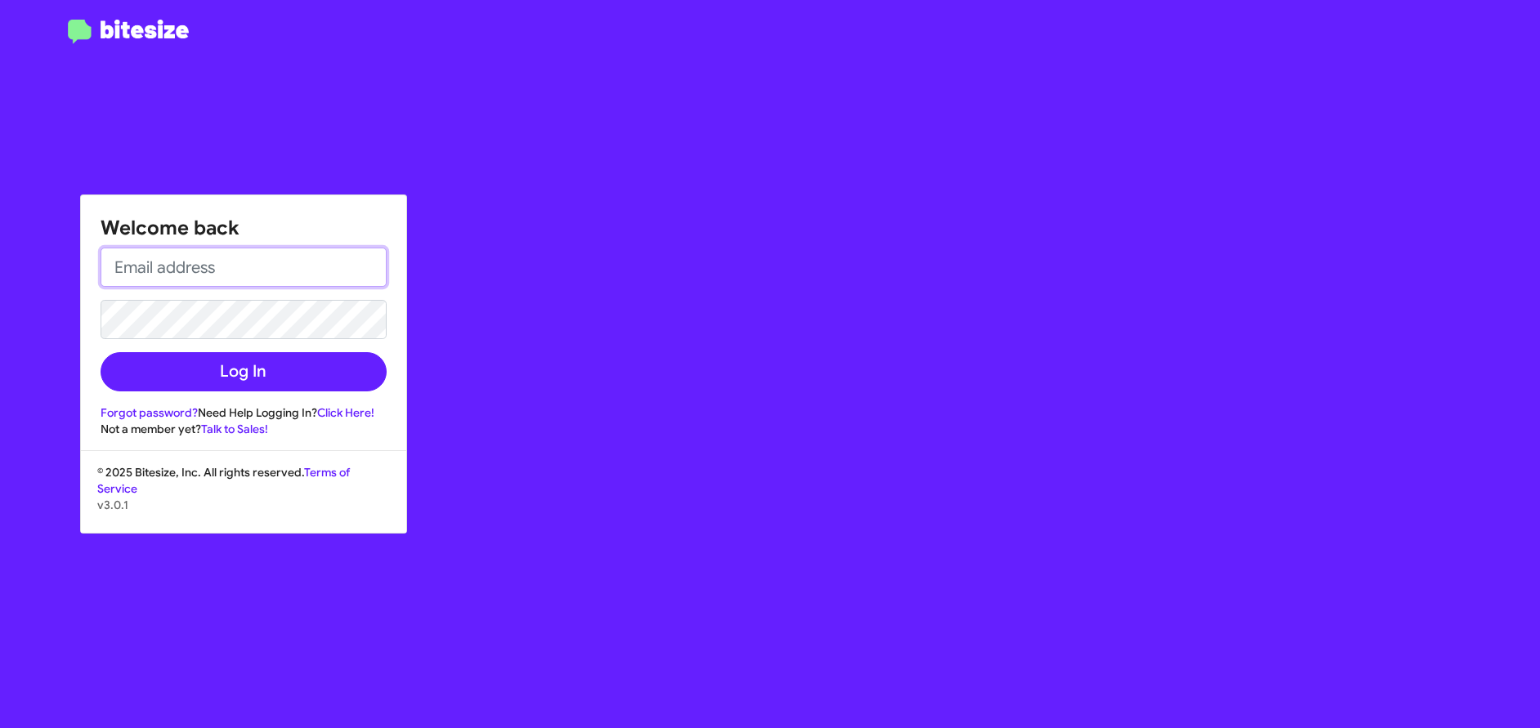
type input "[EMAIL_ADDRESS][DOMAIN_NAME]"
